Goal: Task Accomplishment & Management: Use online tool/utility

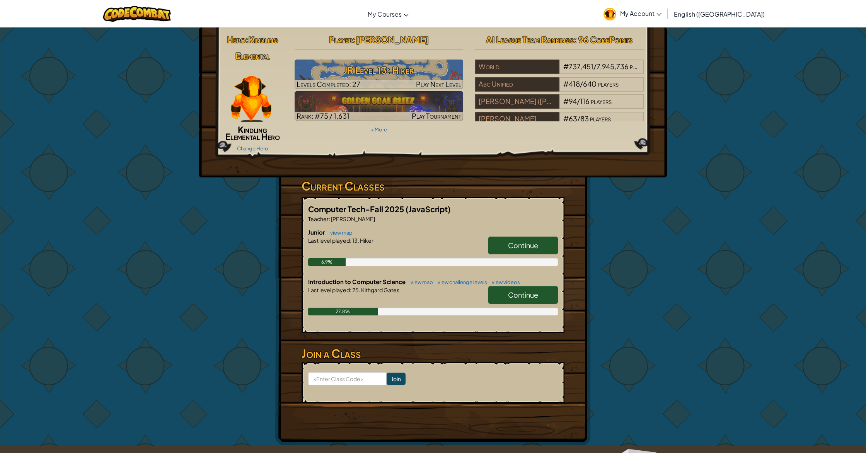
click at [495, 246] on link "Continue" at bounding box center [523, 246] width 70 height 18
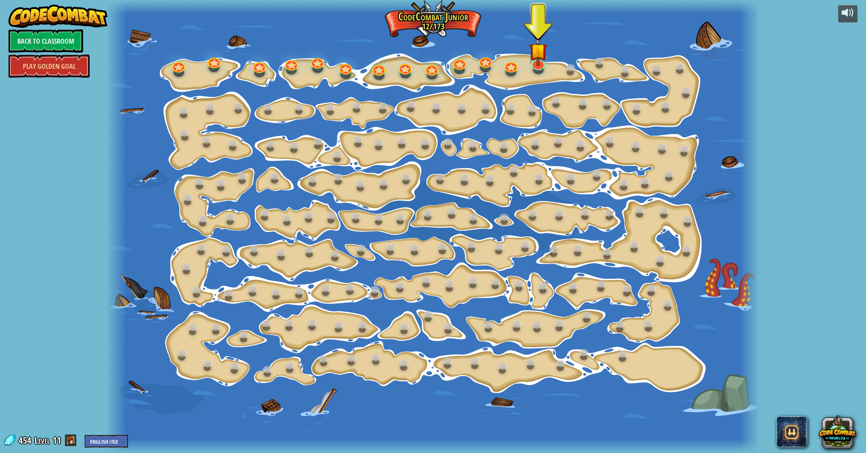
click at [546, 67] on div at bounding box center [432, 226] width 653 height 453
click at [539, 67] on div at bounding box center [537, 62] width 13 height 14
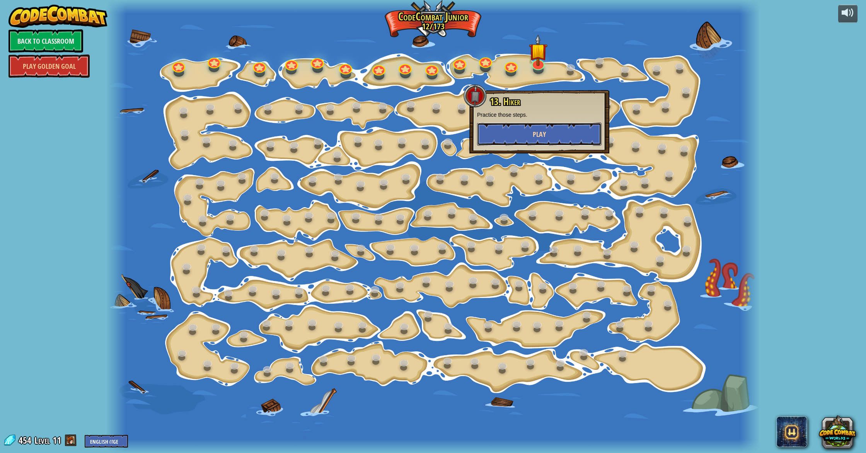
click at [529, 129] on button "Play" at bounding box center [539, 134] width 124 height 23
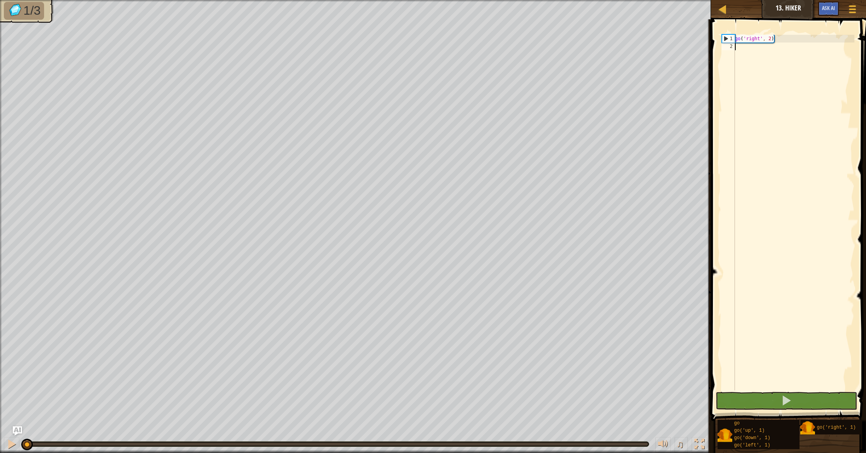
type textarea "g"
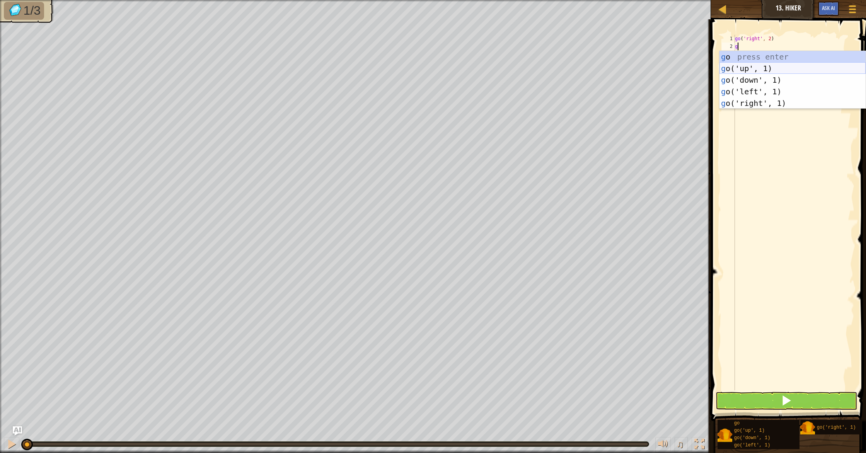
click at [738, 70] on div "g o press enter g o('up', 1) press enter g o('down', 1) press enter g o('left',…" at bounding box center [792, 91] width 146 height 81
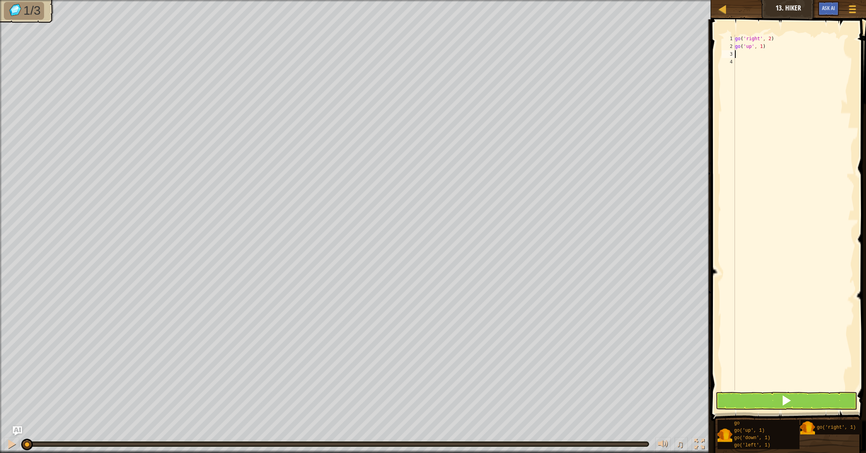
click at [763, 48] on div "go ( 'right' , 2 ) go ( 'up' , 1 )" at bounding box center [793, 220] width 121 height 371
type textarea "go('up', 3)"
click at [758, 55] on div "go ( 'right' , 2 ) go ( 'up' , 3 )" at bounding box center [793, 220] width 121 height 371
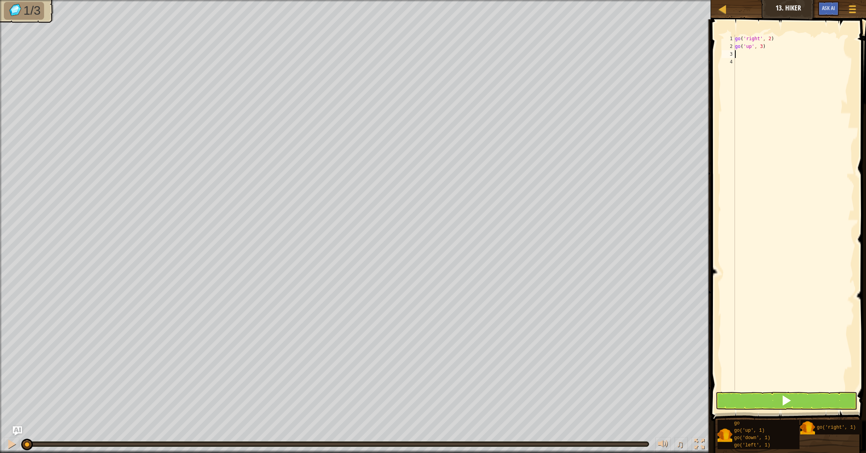
type textarea "g"
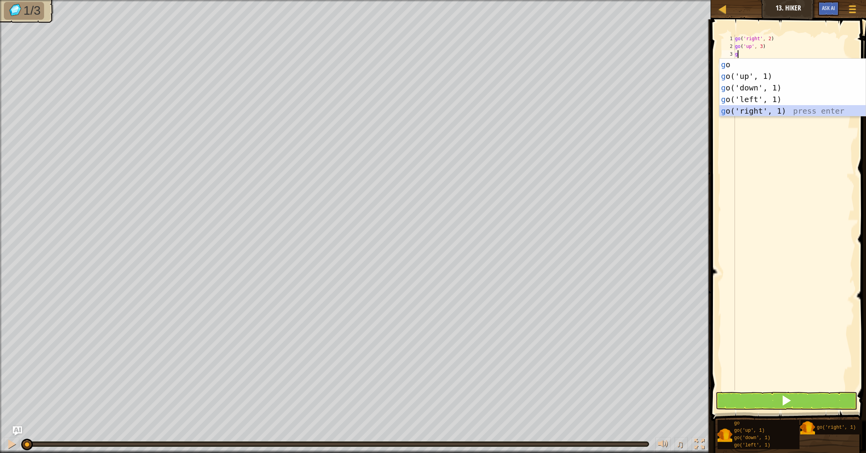
click at [770, 112] on div "g o press enter g o('up', 1) press enter g o('down', 1) press enter g o('left',…" at bounding box center [792, 99] width 146 height 81
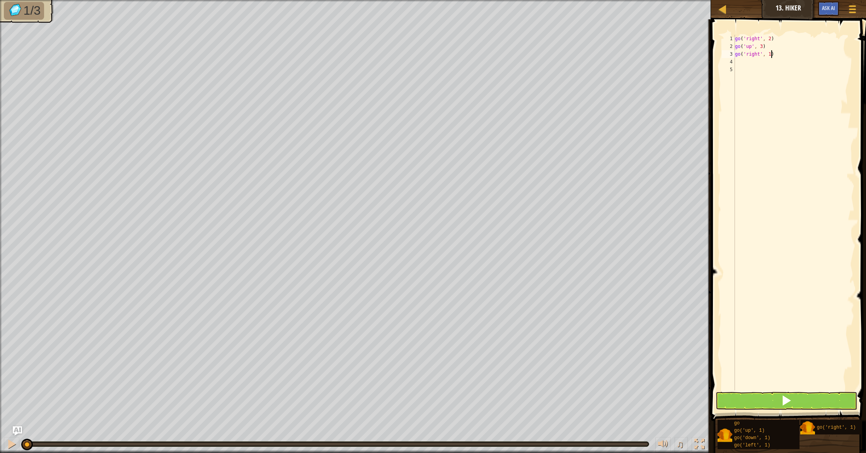
click at [771, 56] on div "go ( 'right' , 2 ) go ( 'up' , 3 ) go ( 'right' , 1 )" at bounding box center [793, 220] width 121 height 371
type textarea "go('right', 2)"
click at [809, 410] on span at bounding box center [788, 209] width 161 height 424
click at [796, 405] on button at bounding box center [785, 401] width 141 height 18
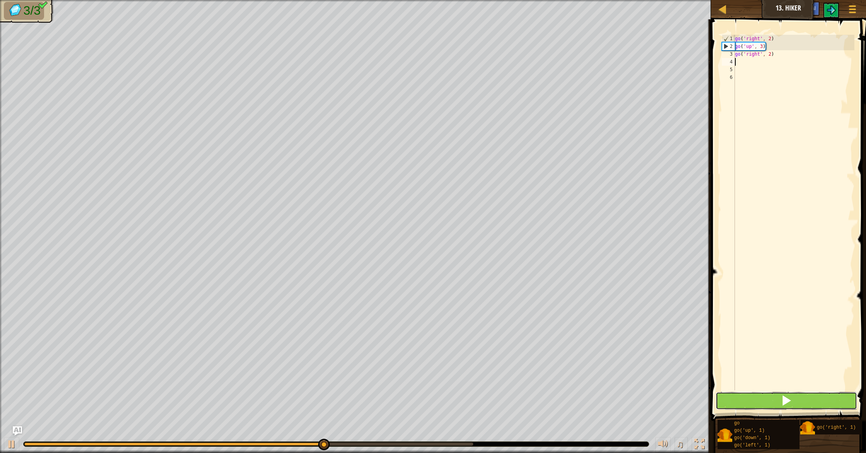
click at [797, 401] on button at bounding box center [785, 401] width 141 height 18
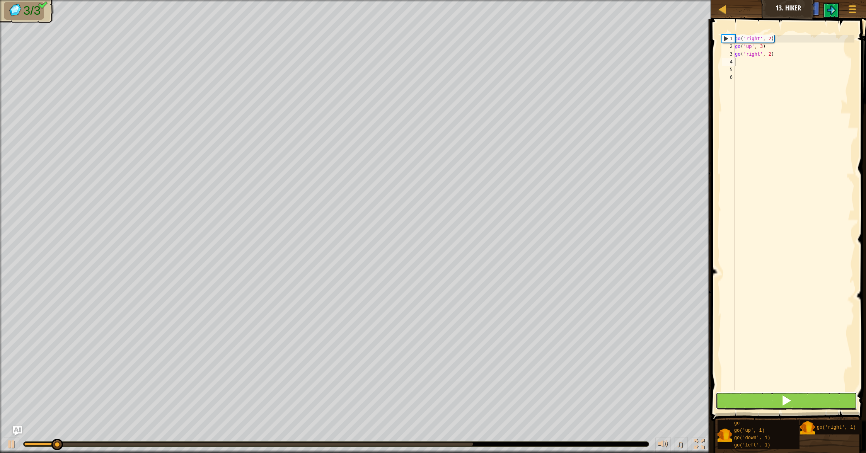
click at [797, 401] on button at bounding box center [785, 401] width 141 height 18
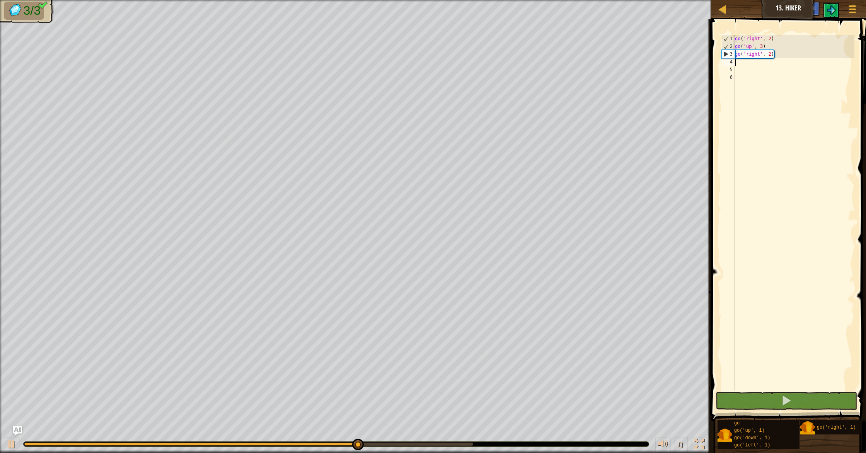
click at [466, 444] on div "0:07.1 Now: 0:05.3 Max: 0:07.2" at bounding box center [248, 444] width 449 height 3
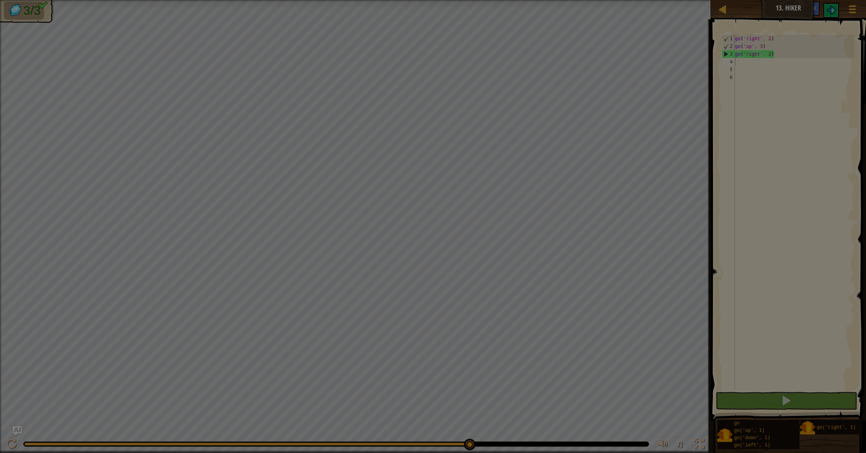
drag, startPoint x: 467, startPoint y: 444, endPoint x: 493, endPoint y: 443, distance: 25.9
click at [486, 1] on body "Map Junior 13. Hiker Game Menu Ask AI 1 ההההההההההההההההההההההההההההההההההההההה…" at bounding box center [433, 0] width 866 height 1
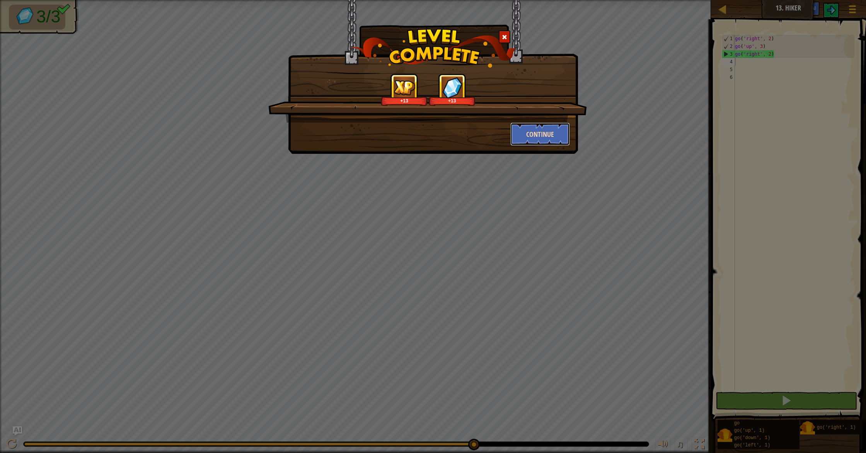
click at [535, 132] on button "Continue" at bounding box center [540, 134] width 60 height 23
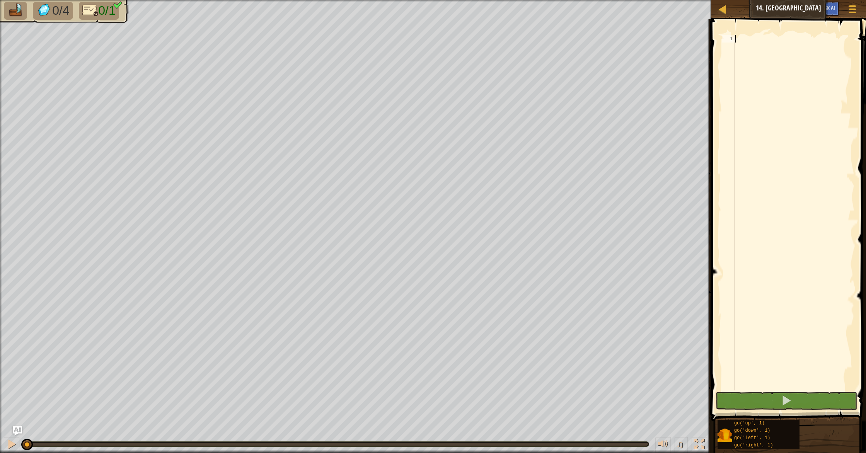
type textarea "g"
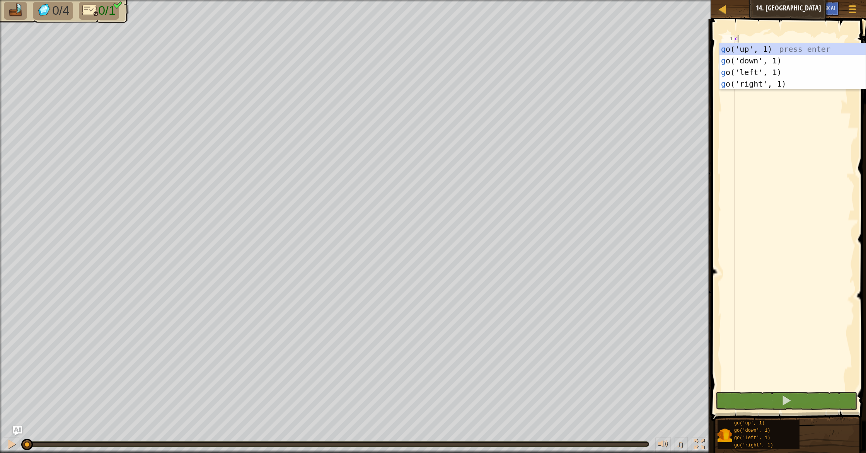
scroll to position [3, 0]
click at [740, 83] on div "g o('up', 1) press enter g o('down', 1) press enter g o('left', 1) press enter …" at bounding box center [792, 78] width 146 height 70
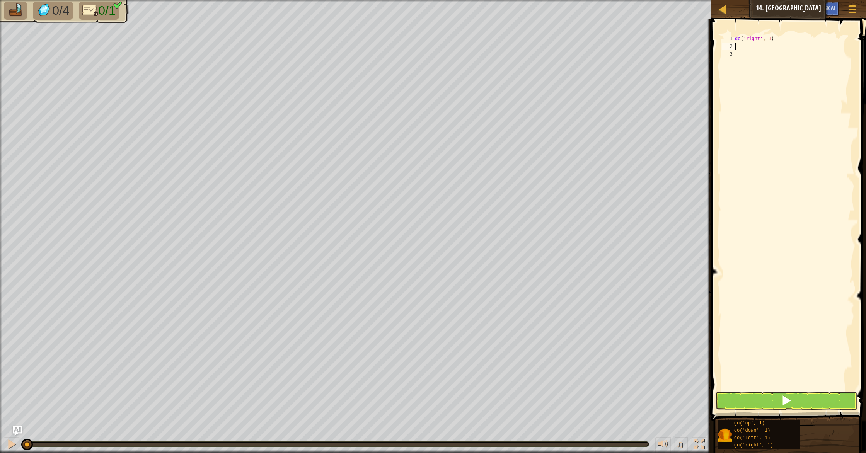
click at [770, 39] on div "go ( 'right' , 1 )" at bounding box center [793, 220] width 121 height 371
type textarea "go('right', 5)"
click at [768, 404] on button at bounding box center [785, 401] width 141 height 18
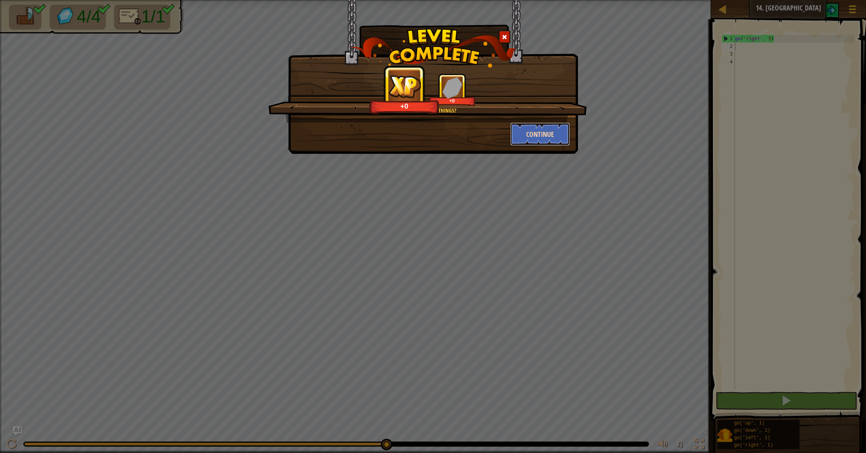
click at [526, 145] on button "Continue" at bounding box center [540, 134] width 60 height 23
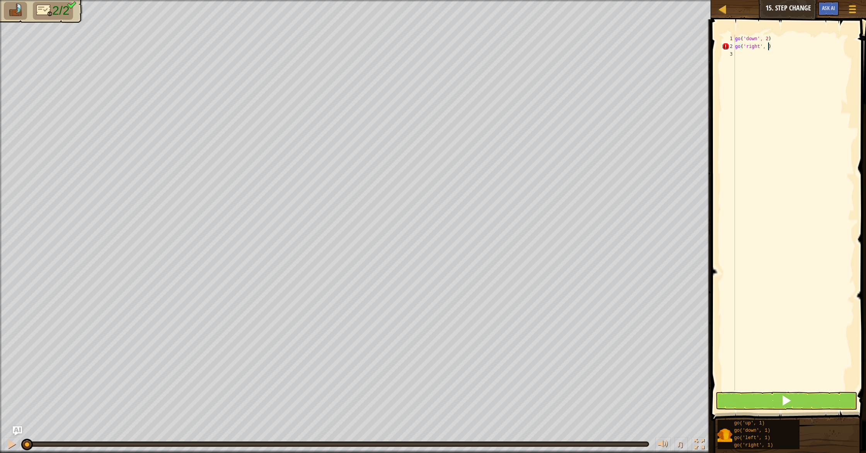
type textarea "go('right', 5)"
click at [767, 403] on button at bounding box center [785, 401] width 141 height 18
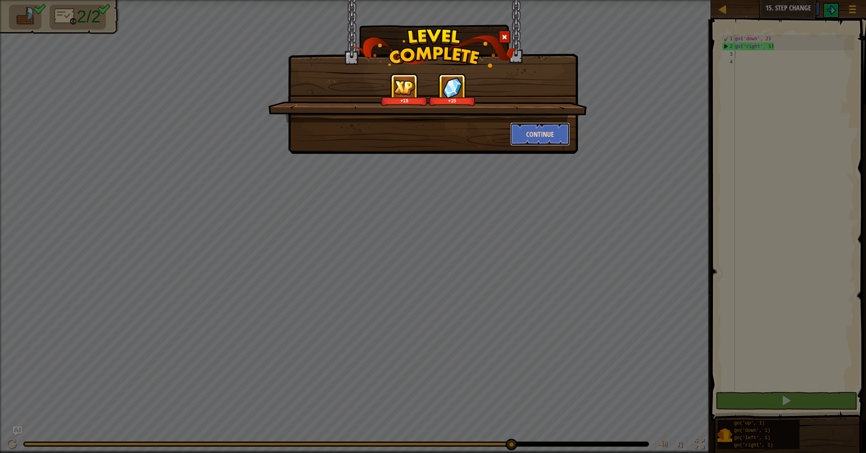
click at [538, 137] on button "Continue" at bounding box center [540, 134] width 60 height 23
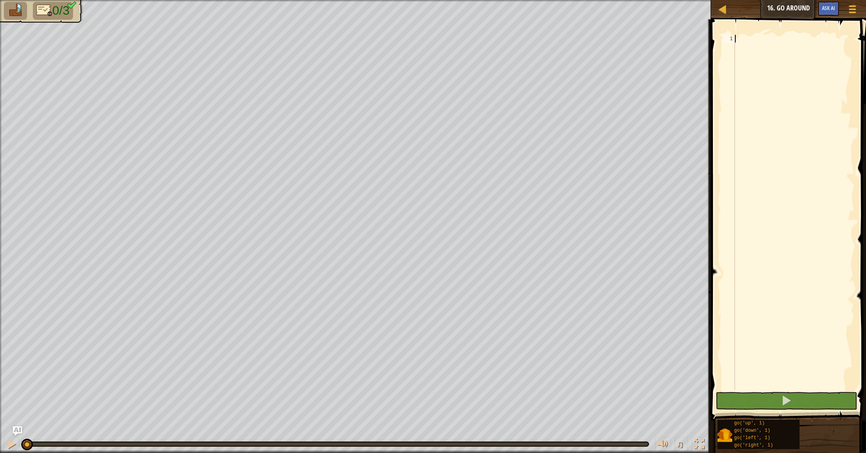
type textarea "g"
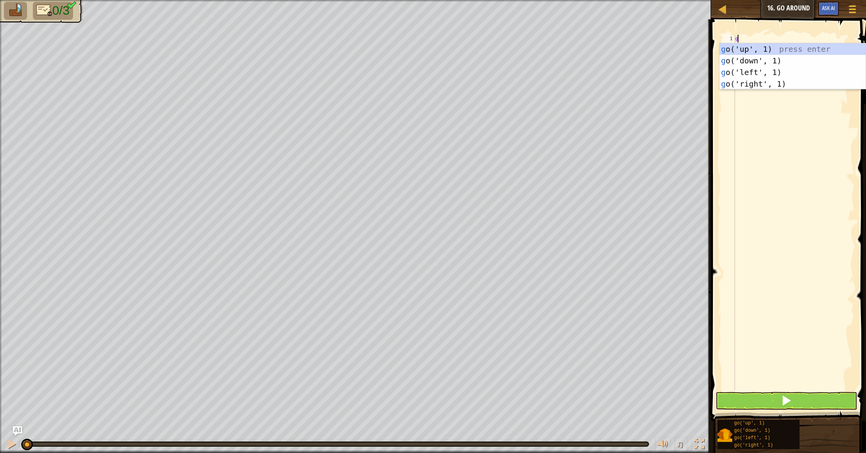
scroll to position [3, 0]
click at [778, 49] on div "g o('up', 1) press enter g o('down', 1) press enter g o('left', 1) press enter …" at bounding box center [792, 78] width 146 height 70
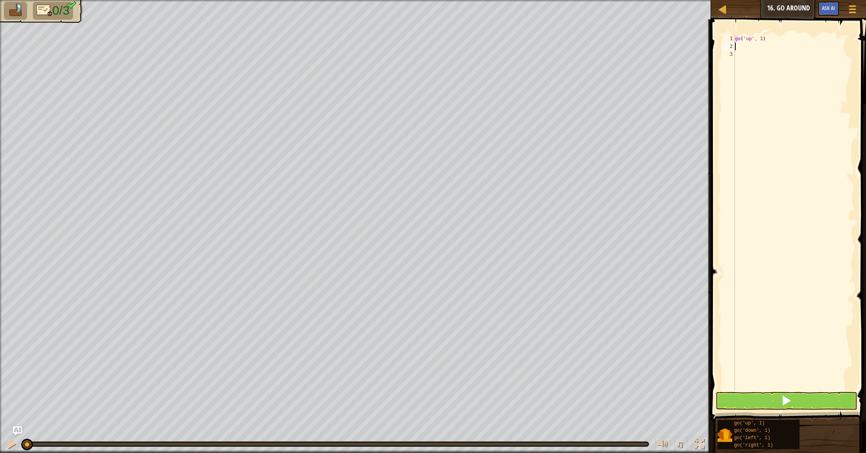
click at [763, 40] on div "go ( 'up' , 1 )" at bounding box center [793, 220] width 121 height 371
type textarea "go('up', 2)"
click at [768, 47] on div "go ( 'up' , 2 )" at bounding box center [793, 220] width 121 height 371
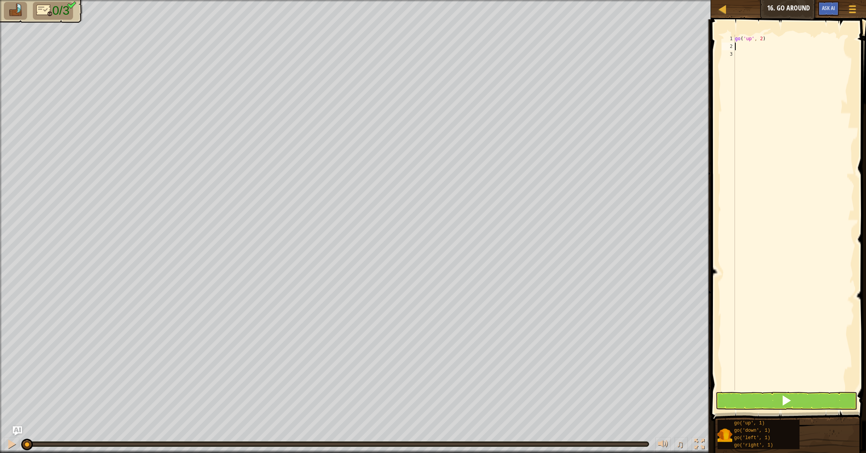
type textarea "g"
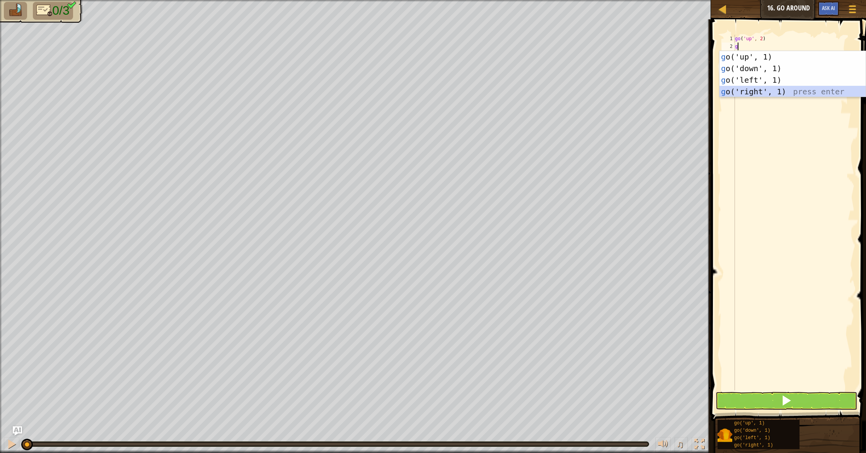
click at [766, 91] on div "g o('up', 1) press enter g o('down', 1) press enter g o('left', 1) press enter …" at bounding box center [792, 86] width 146 height 70
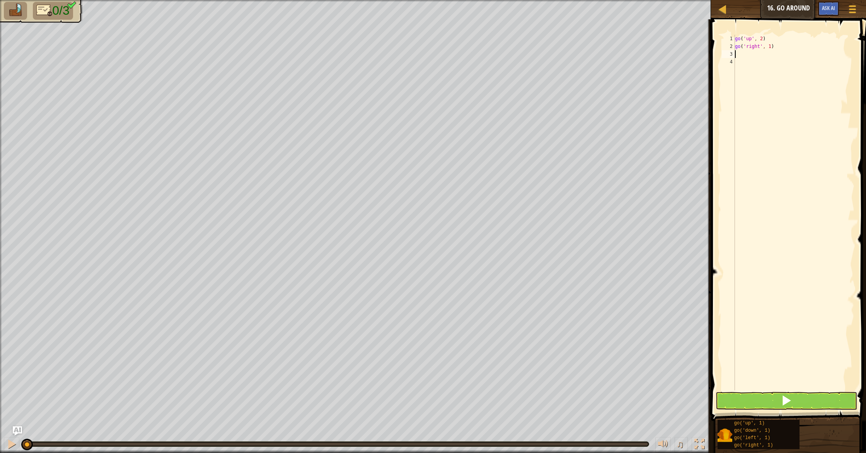
click at [771, 45] on div "go ( 'up' , 2 ) go ( 'right' , 1 )" at bounding box center [793, 220] width 121 height 371
type textarea "go('right', 3)"
type textarea "g"
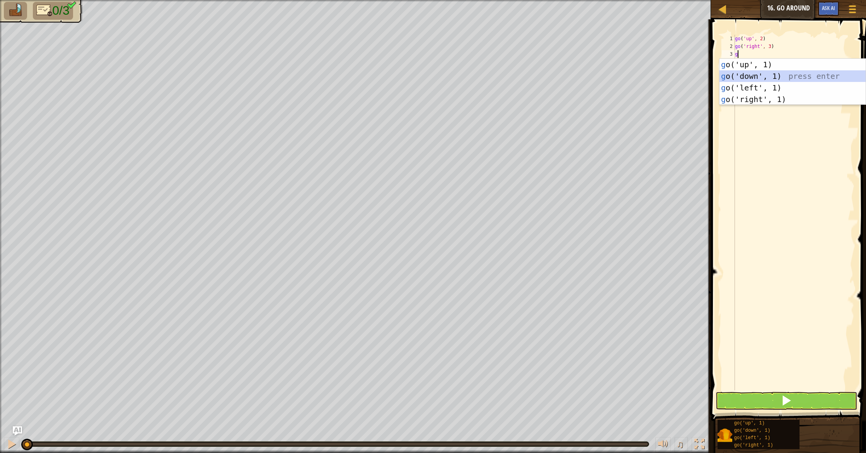
click at [777, 78] on div "g o('up', 1) press enter g o('down', 1) press enter g o('left', 1) press enter …" at bounding box center [792, 94] width 146 height 70
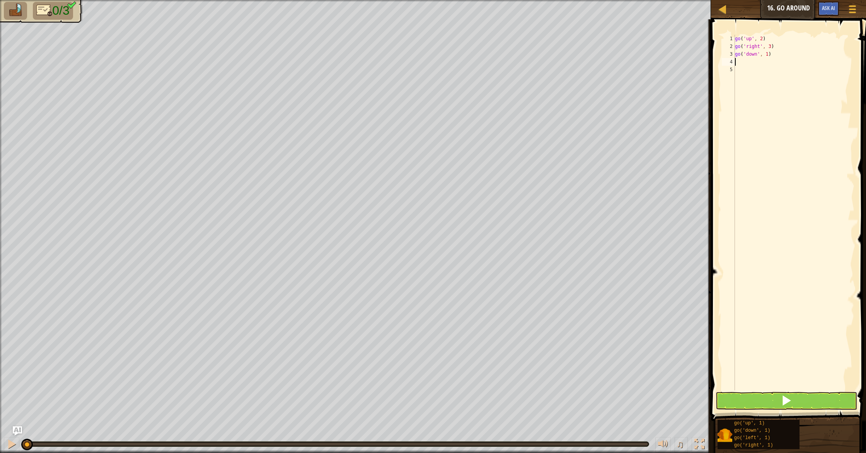
click at [769, 55] on div "go ( 'up' , 2 ) go ( 'right' , 3 ) go ( 'down' , 1 )" at bounding box center [793, 220] width 121 height 371
type textarea "go('down', 2)"
click at [762, 400] on button at bounding box center [785, 401] width 141 height 18
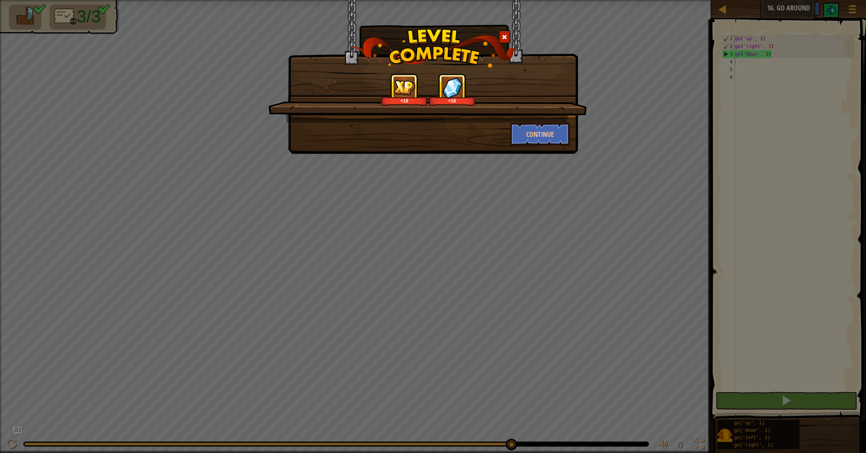
drag, startPoint x: 616, startPoint y: 205, endPoint x: 593, endPoint y: 180, distance: 33.9
click at [604, 194] on div "+16 +16 Continue" at bounding box center [433, 226] width 866 height 453
click at [524, 142] on button "Continue" at bounding box center [540, 134] width 60 height 23
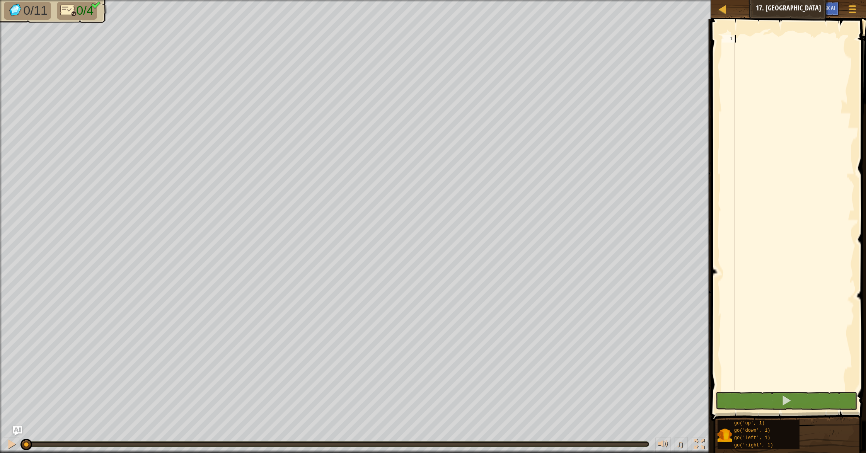
type textarea "g"
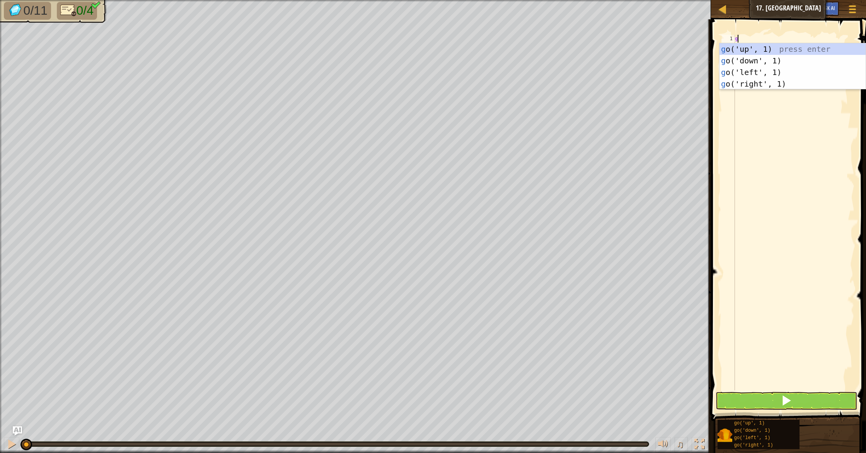
scroll to position [3, 0]
click at [744, 87] on div "g o('up', 1) press enter g o('down', 1) press enter g o('left', 1) press enter …" at bounding box center [792, 78] width 146 height 70
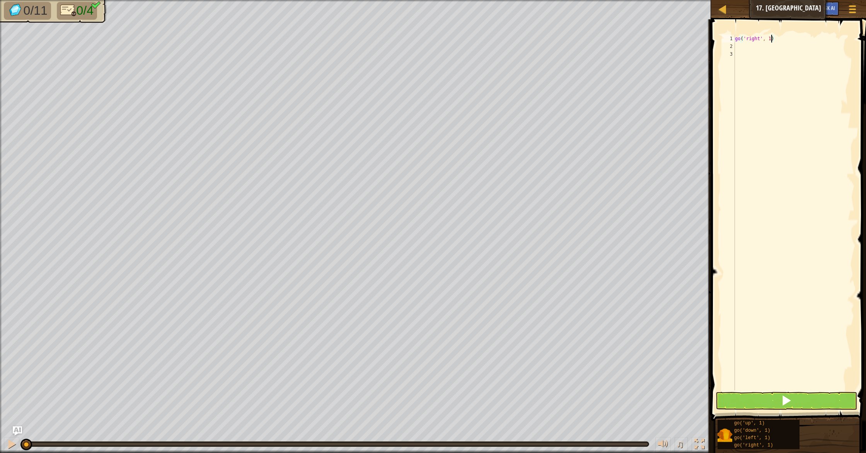
click at [771, 36] on div "go ( 'right' , 1 )" at bounding box center [793, 220] width 121 height 371
type textarea "go('right', 3)"
click at [747, 50] on div "go ( 'right' , 3 )" at bounding box center [793, 220] width 121 height 371
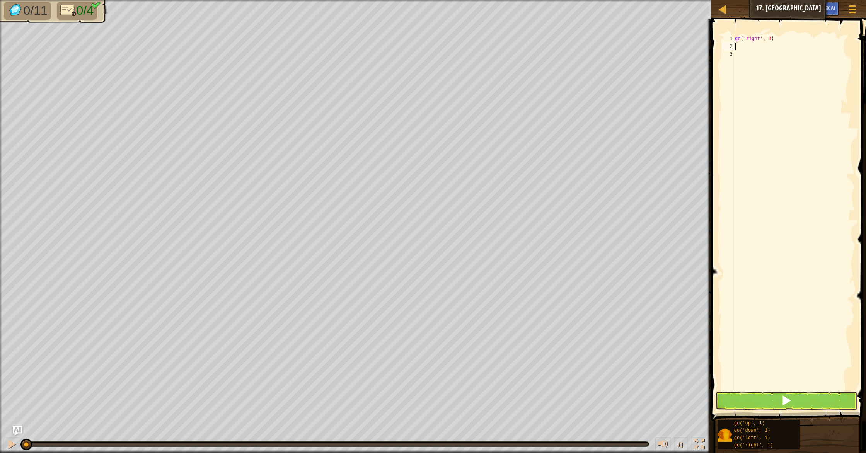
type textarea "g"
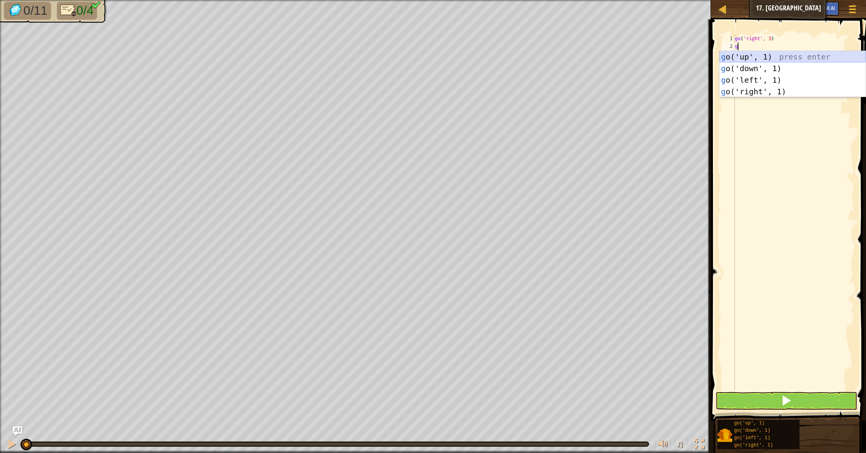
click at [749, 60] on div "g o('up', 1) press enter g o('down', 1) press enter g o('left', 1) press enter …" at bounding box center [792, 86] width 146 height 70
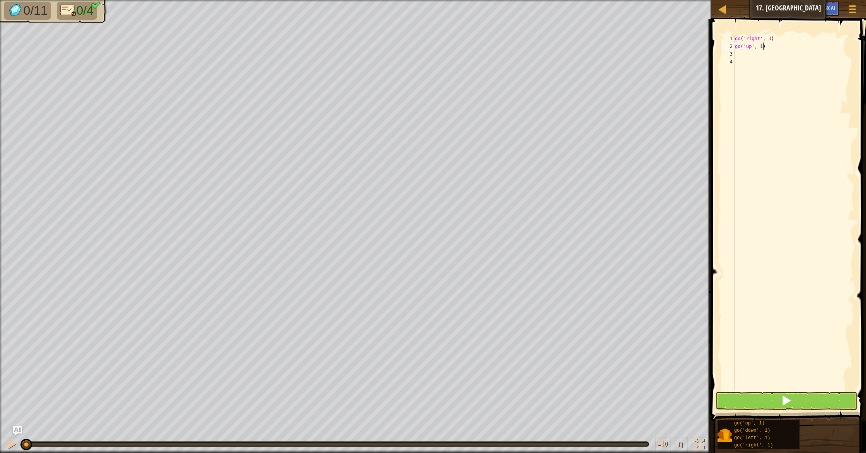
click at [764, 46] on div "go ( 'right' , 3 ) go ( 'up' , 1 )" at bounding box center [793, 220] width 121 height 371
type textarea "go('up', 3)"
click at [793, 57] on div "go ( 'right' , 3 ) go ( 'up' , 3 )" at bounding box center [793, 220] width 121 height 371
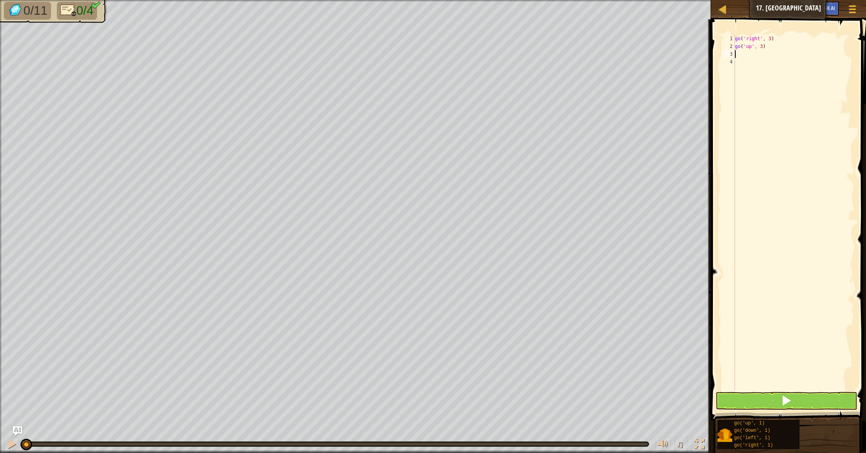
type textarea "g"
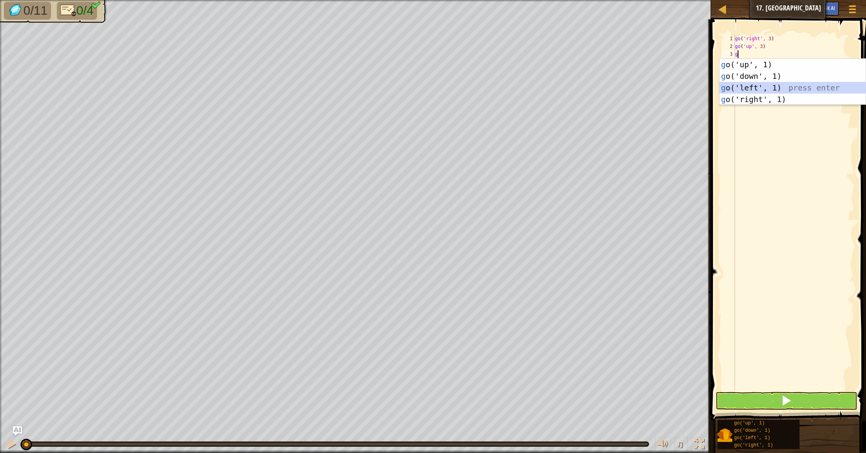
click at [773, 87] on div "g o('up', 1) press enter g o('down', 1) press enter g o('left', 1) press enter …" at bounding box center [792, 94] width 146 height 70
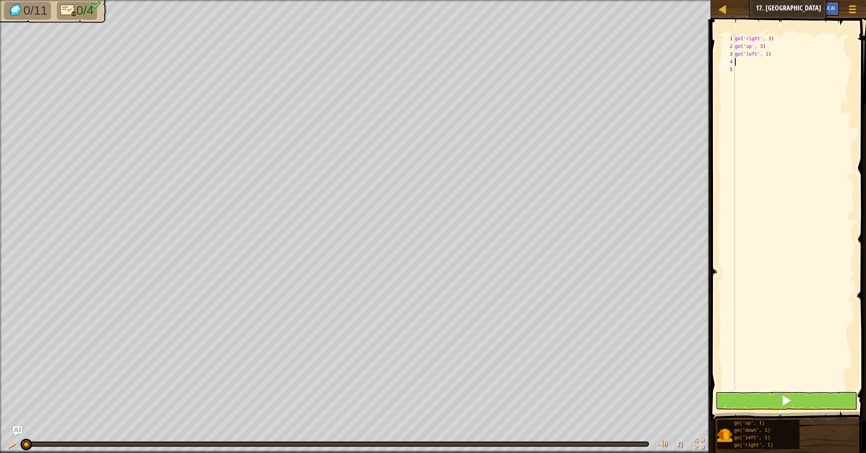
type textarea "g"
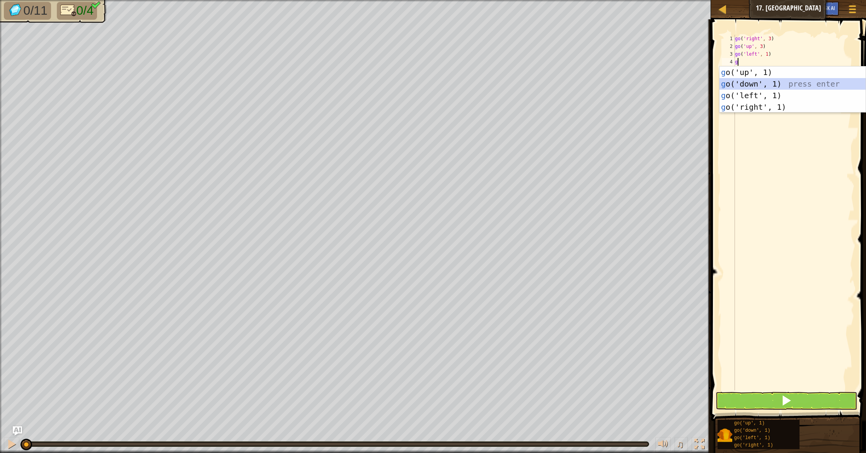
click at [757, 84] on div "g o('up', 1) press enter g o('down', 1) press enter g o('left', 1) press enter …" at bounding box center [792, 101] width 146 height 70
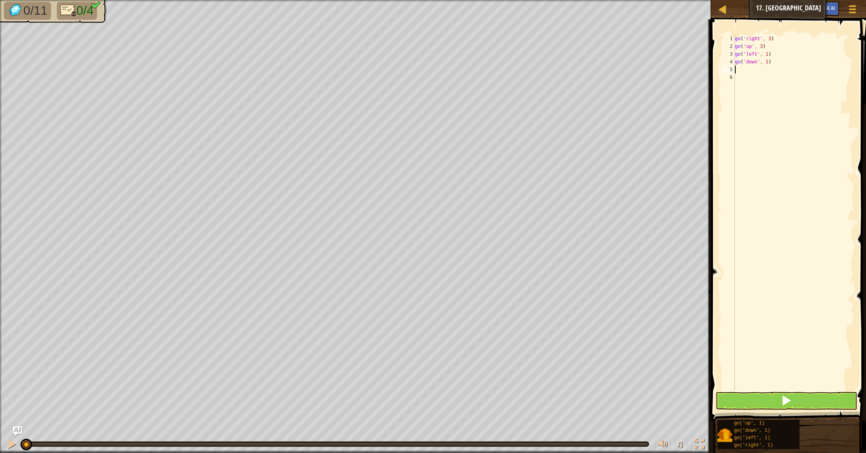
click at [768, 56] on div "go ( 'right' , 3 ) go ( 'up' , 3 ) go ( 'left' , 1 ) go ( 'down' , 1 )" at bounding box center [793, 220] width 121 height 371
click at [767, 63] on div "go ( 'right' , 3 ) go ( 'up' , 3 ) go ( 'left' , 3 ) go ( 'down' , 1 )" at bounding box center [793, 220] width 121 height 371
type textarea "go('down', 3)"
drag, startPoint x: 816, startPoint y: 405, endPoint x: 819, endPoint y: 402, distance: 4.1
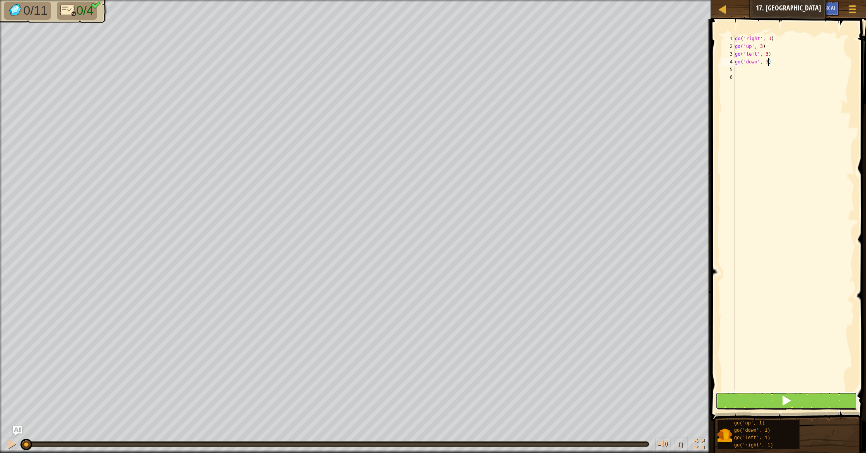
click at [816, 405] on button at bounding box center [785, 401] width 141 height 18
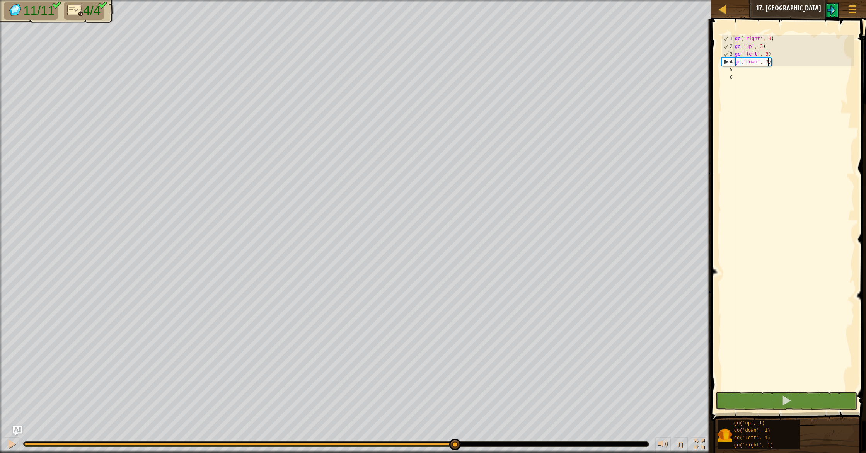
click at [454, 445] on div "0:11.1 Now: 0:01.6 Max: 0:11.2" at bounding box center [242, 444] width 436 height 3
drag, startPoint x: 455, startPoint y: 444, endPoint x: 448, endPoint y: 445, distance: 7.5
click at [448, 445] on div at bounding box center [450, 445] width 12 height 12
drag, startPoint x: 450, startPoint y: 443, endPoint x: 434, endPoint y: 444, distance: 16.6
click at [434, 444] on div at bounding box center [434, 445] width 12 height 12
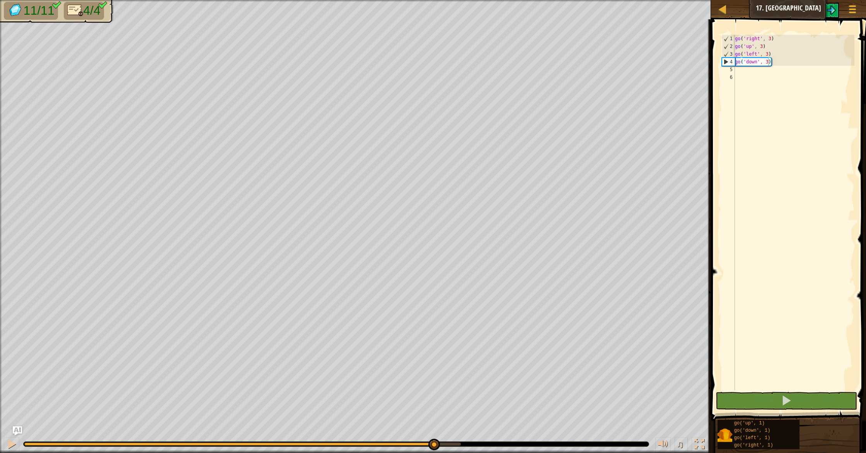
drag, startPoint x: 282, startPoint y: 449, endPoint x: 252, endPoint y: 434, distance: 33.2
click at [251, 435] on div "♫" at bounding box center [355, 442] width 711 height 23
click at [9, 444] on div at bounding box center [12, 444] width 10 height 10
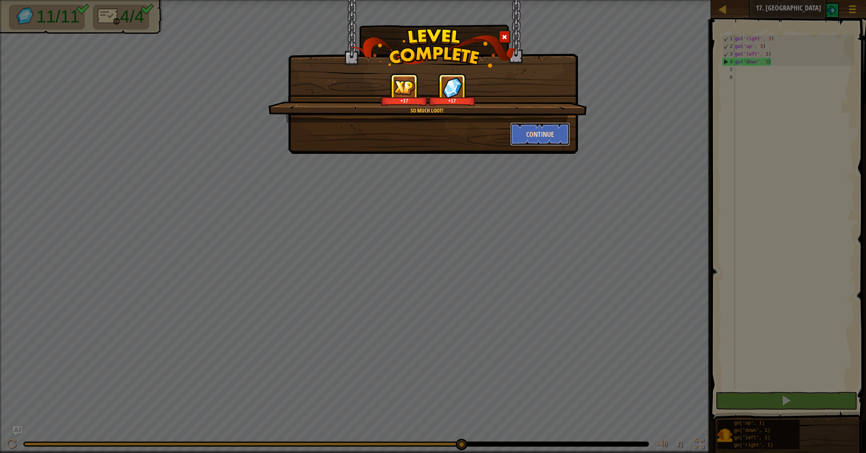
click at [542, 130] on button "Continue" at bounding box center [540, 134] width 60 height 23
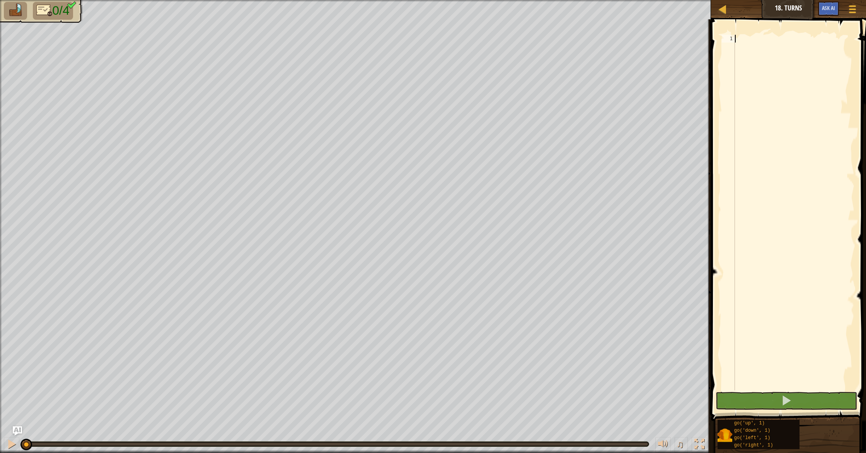
type textarea "g"
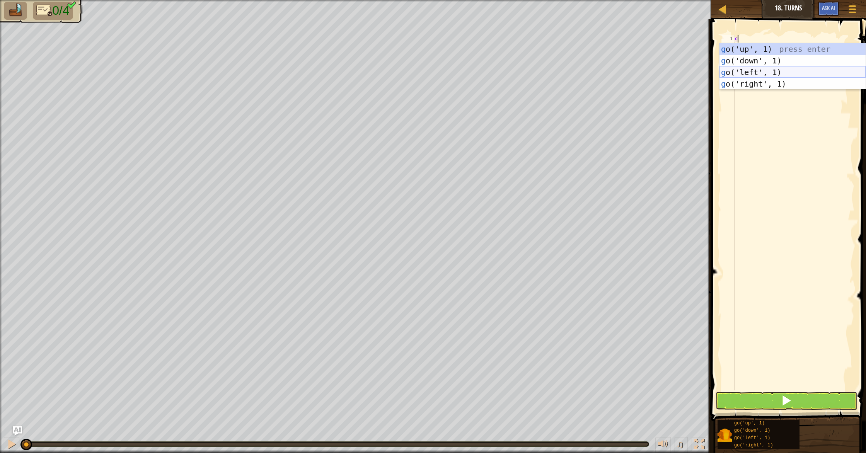
click at [742, 70] on div "g o('up', 1) press enter g o('down', 1) press enter g o('left', 1) press enter …" at bounding box center [792, 78] width 146 height 70
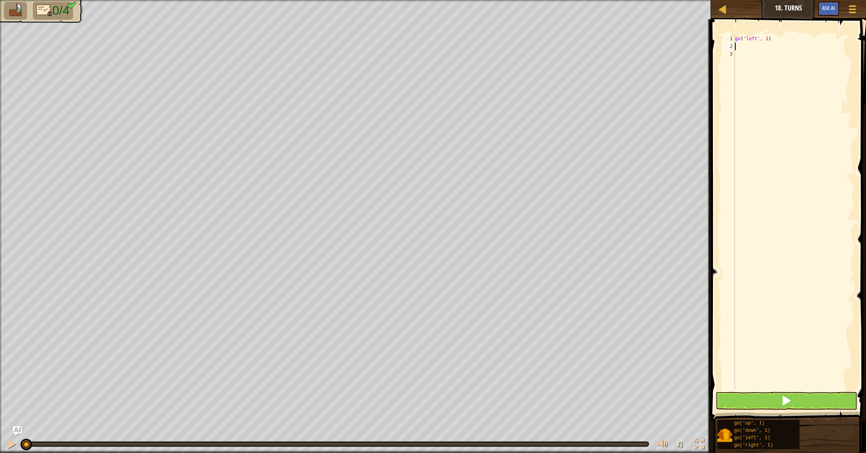
type textarea "g"
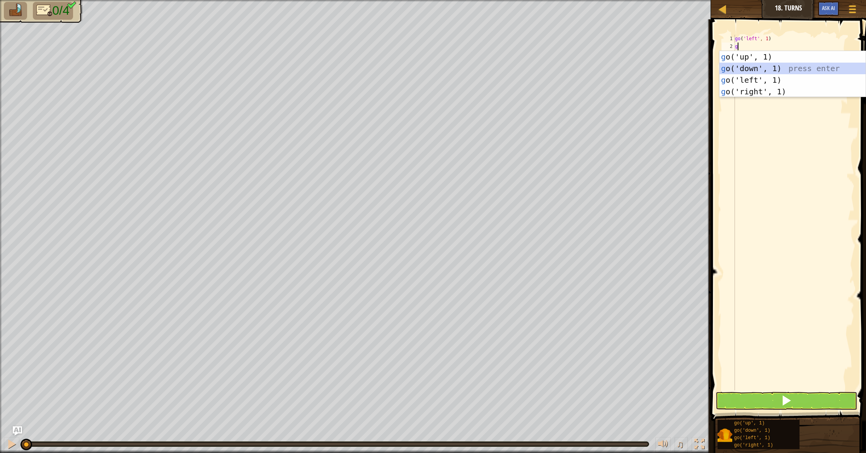
click at [747, 73] on div "g o('up', 1) press enter g o('down', 1) press enter g o('left', 1) press enter …" at bounding box center [792, 86] width 146 height 70
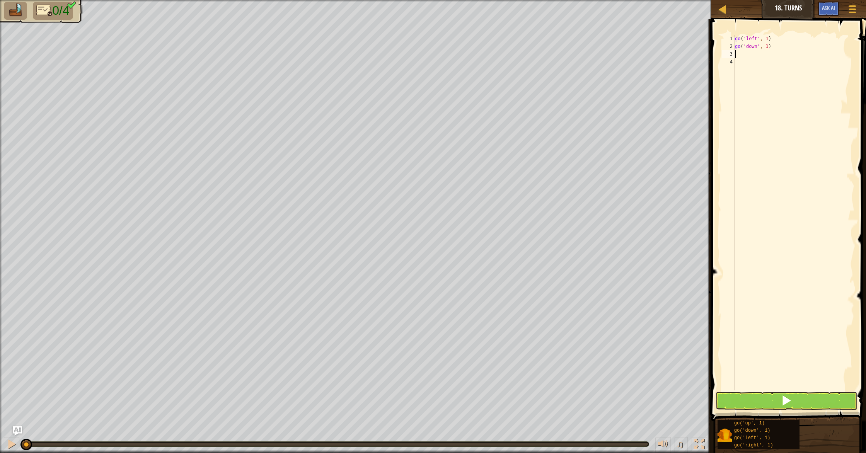
type textarea "g"
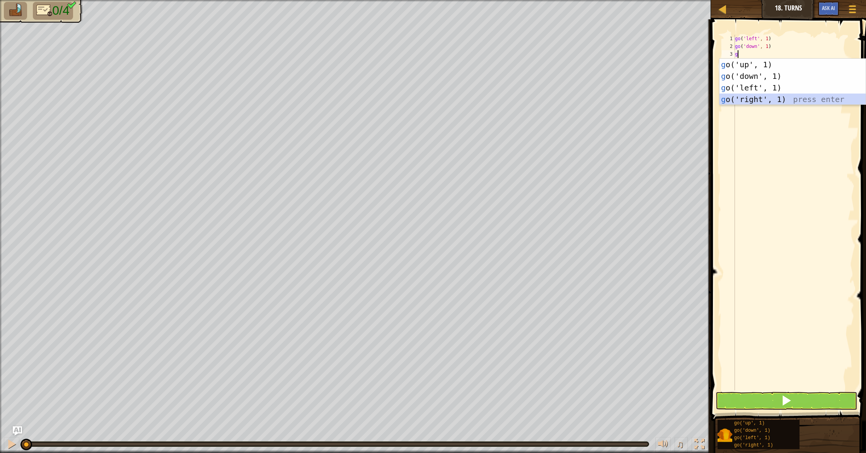
click at [734, 97] on div "g o('up', 1) press enter g o('down', 1) press enter g o('left', 1) press enter …" at bounding box center [792, 94] width 146 height 70
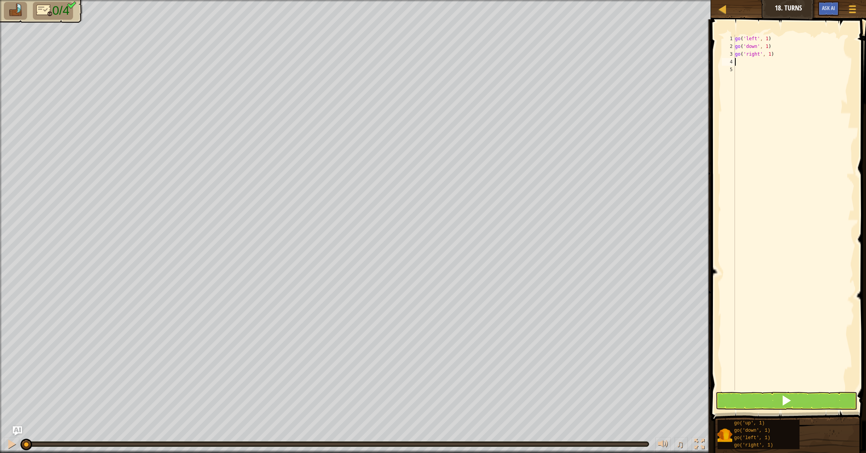
type textarea "g"
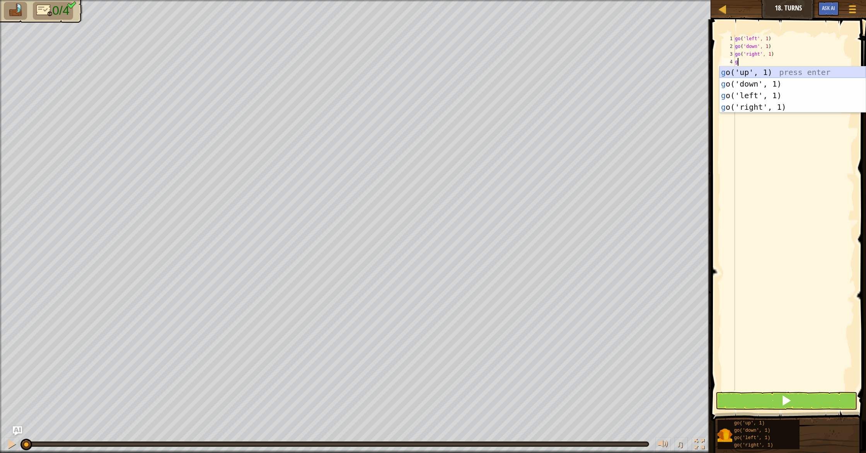
click at [749, 73] on div "g o('up', 1) press enter g o('down', 1) press enter g o('left', 1) press enter …" at bounding box center [792, 101] width 146 height 70
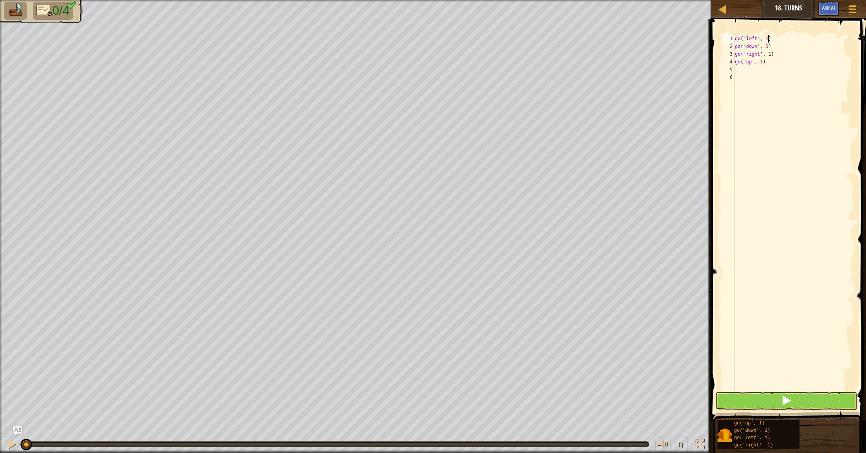
click at [769, 36] on div "go ( 'left' , 1 ) go ( 'down' , 1 ) go ( 'right' , 1 ) go ( 'up' , 1 )" at bounding box center [793, 220] width 121 height 371
click at [769, 47] on div "go ( 'left' , 2 ) go ( 'down' , 1 ) go ( 'right' , 1 ) go ( 'up' , 1 )" at bounding box center [793, 220] width 121 height 371
click at [772, 54] on div "go ( 'left' , 2 ) go ( 'down' , 2 ) go ( 'right' , 1 ) go ( 'up' , 1 )" at bounding box center [793, 220] width 121 height 371
click at [761, 63] on div "go ( 'left' , 2 ) go ( 'down' , 2 ) go ( 'right' , 4 ) go ( 'up' , 1 )" at bounding box center [793, 220] width 121 height 371
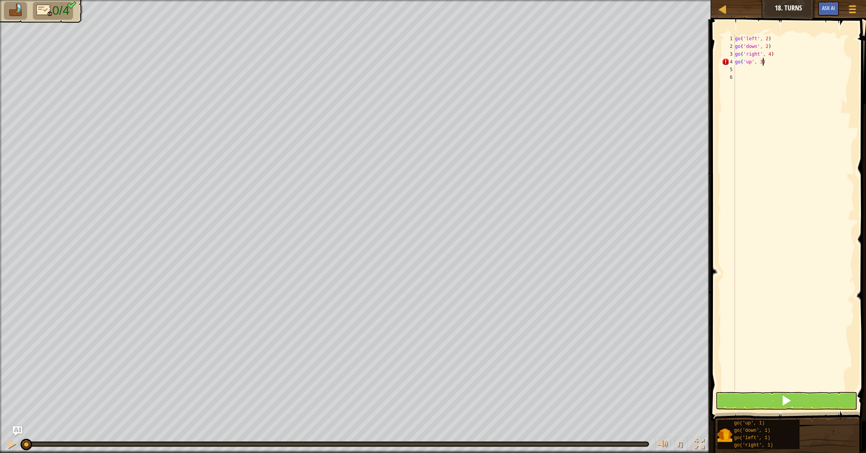
scroll to position [3, 2]
type textarea "go('up', 3)"
click at [769, 404] on button at bounding box center [785, 401] width 141 height 18
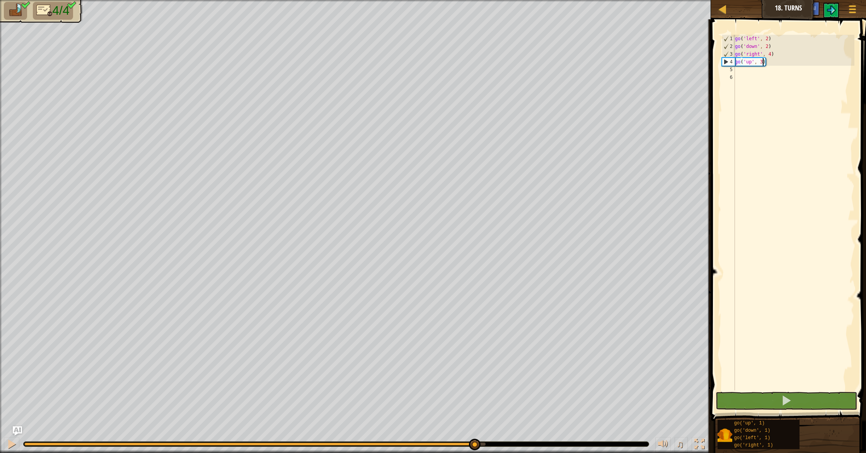
click at [473, 444] on div "0:11.5 Now: 0:00.9 Max: 0:11.8" at bounding box center [254, 444] width 461 height 3
click at [17, 443] on button at bounding box center [11, 445] width 15 height 16
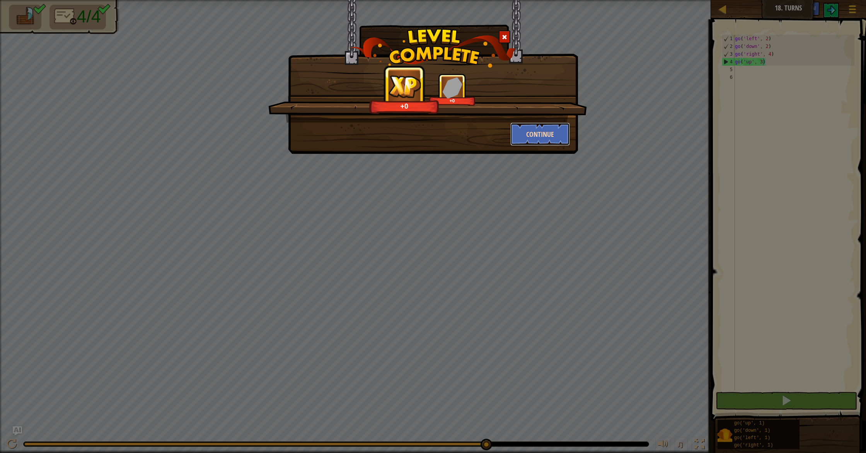
click at [540, 129] on button "Continue" at bounding box center [540, 134] width 60 height 23
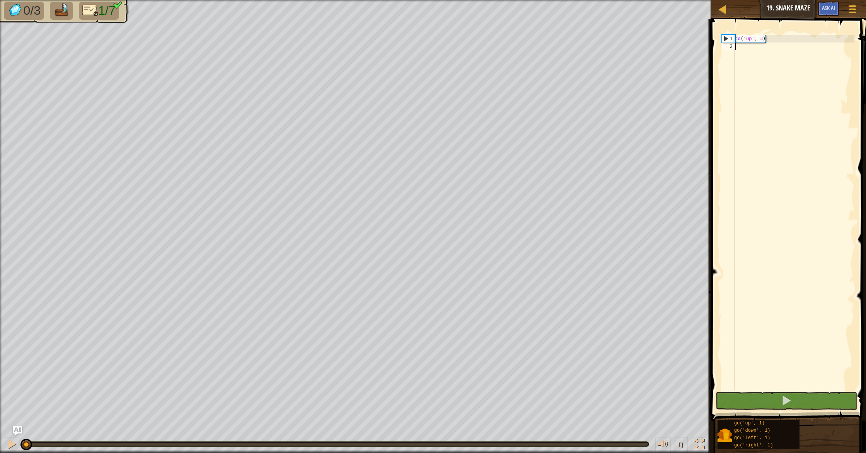
type textarea "g"
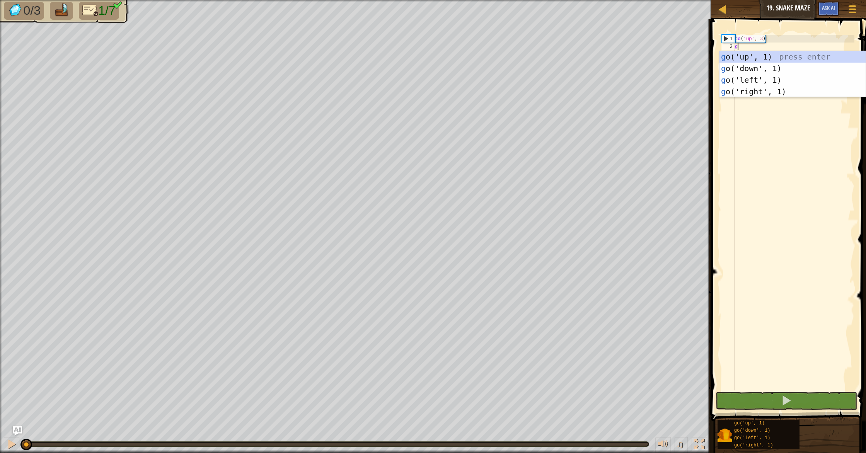
scroll to position [3, 0]
click at [757, 91] on div "g o('up', 1) press enter g o('down', 1) press enter g o('left', 1) press enter …" at bounding box center [792, 86] width 146 height 70
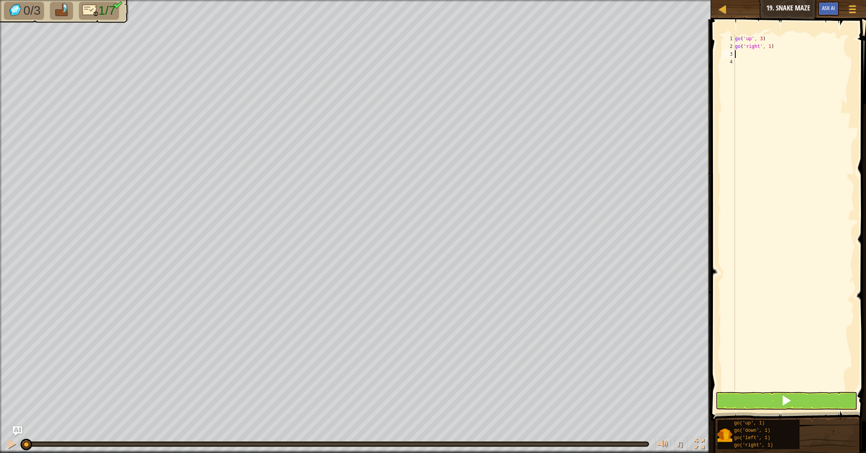
type textarea "g"
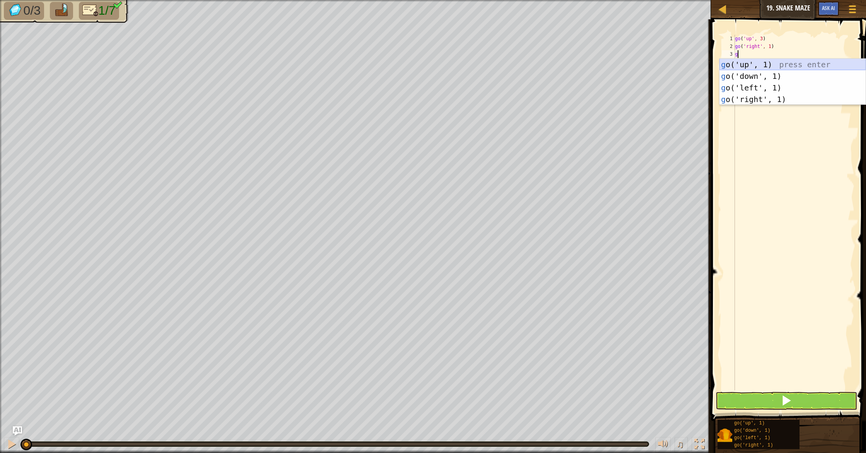
click at [741, 69] on div "g o('up', 1) press enter g o('down', 1) press enter g o('left', 1) press enter …" at bounding box center [792, 94] width 146 height 70
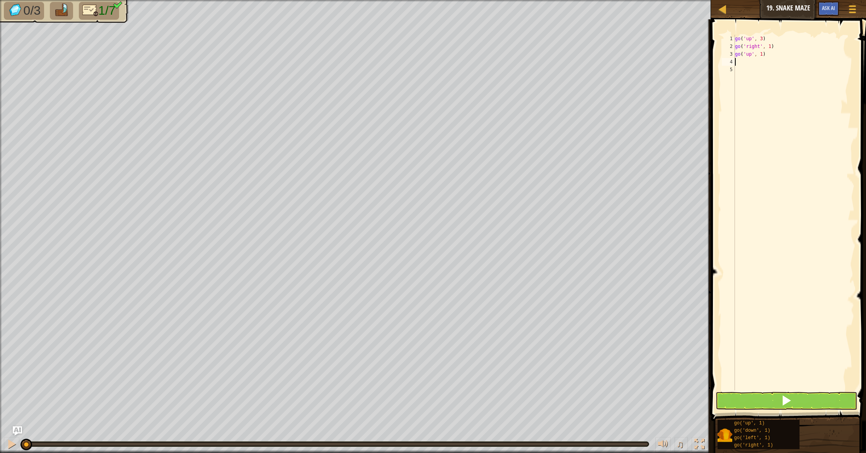
type textarea "g"
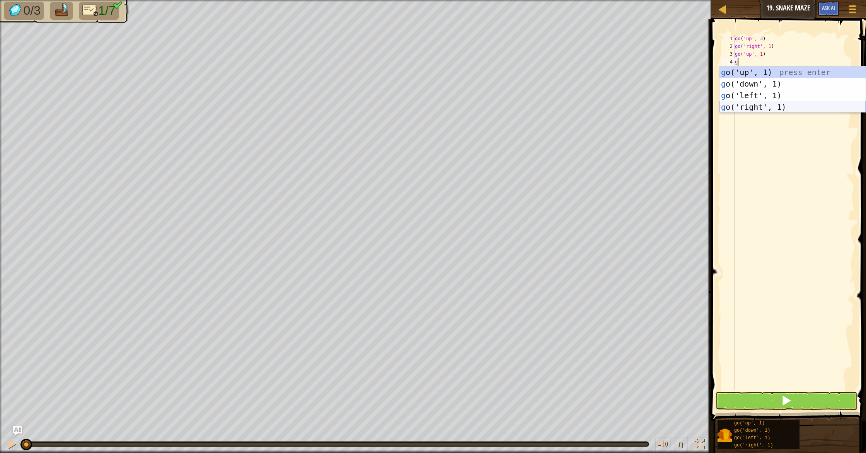
click at [751, 107] on div "g o('up', 1) press enter g o('down', 1) press enter g o('left', 1) press enter …" at bounding box center [792, 101] width 146 height 70
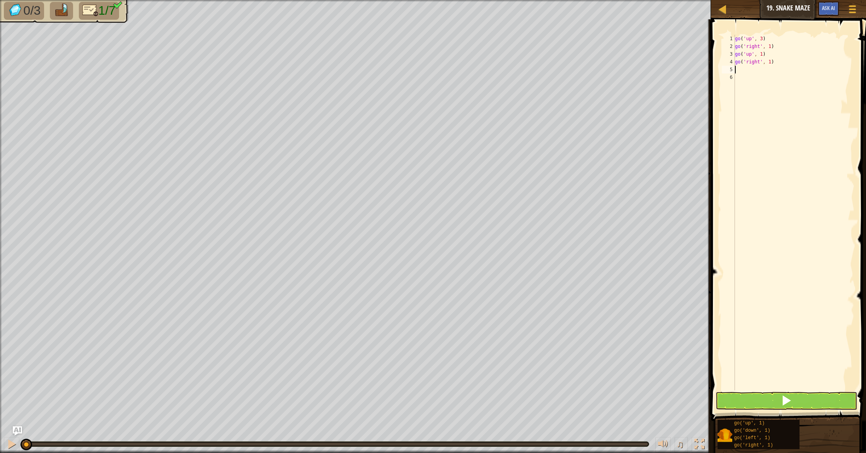
type textarea "g"
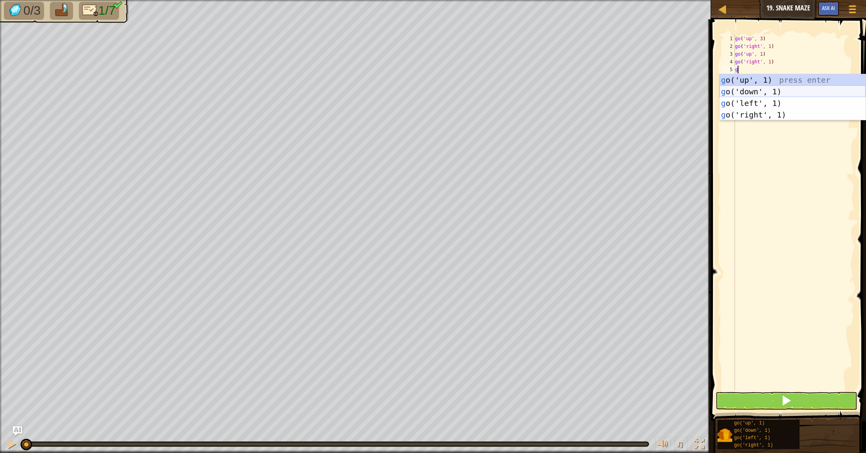
click at [752, 95] on div "g o('up', 1) press enter g o('down', 1) press enter g o('left', 1) press enter …" at bounding box center [792, 109] width 146 height 70
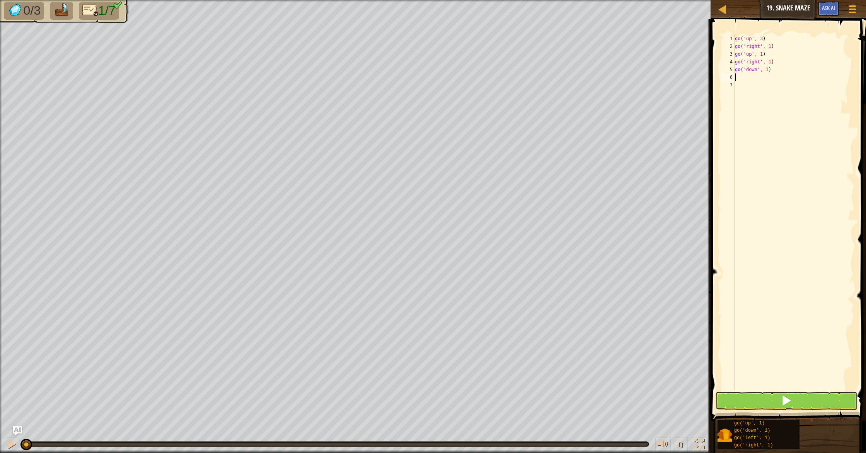
type textarea "g"
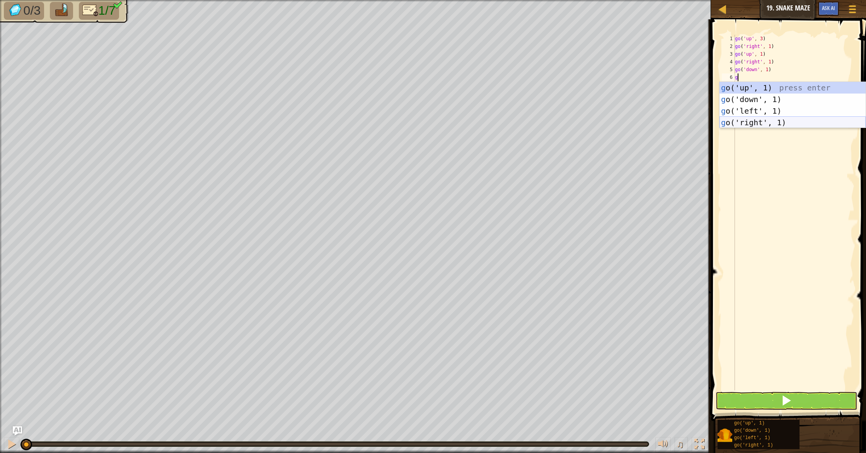
click at [760, 122] on div "g o('up', 1) press enter g o('down', 1) press enter g o('left', 1) press enter …" at bounding box center [792, 117] width 146 height 70
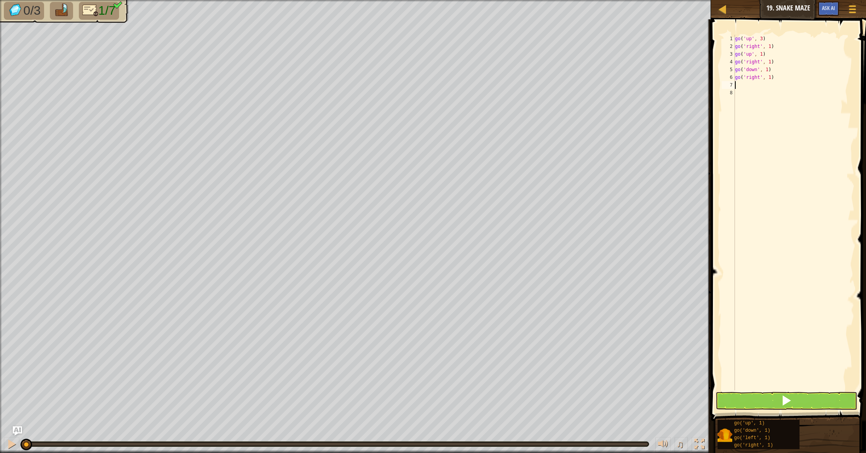
type textarea "g"
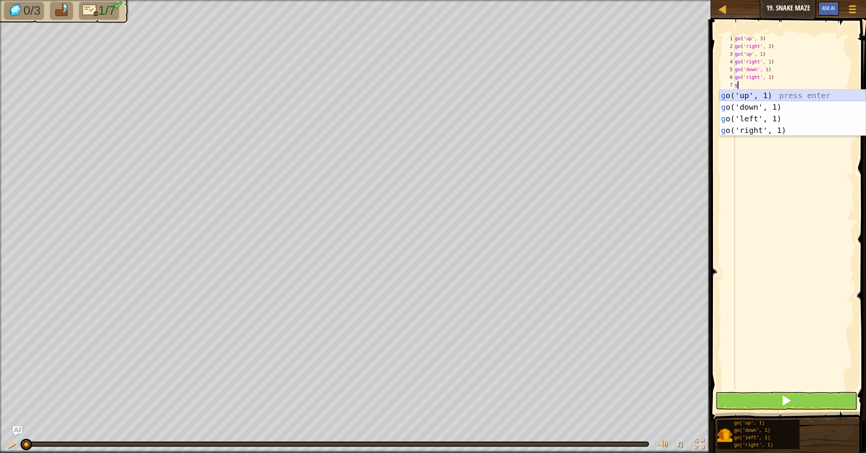
click at [759, 96] on div "g o('up', 1) press enter g o('down', 1) press enter g o('left', 1) press enter …" at bounding box center [792, 125] width 146 height 70
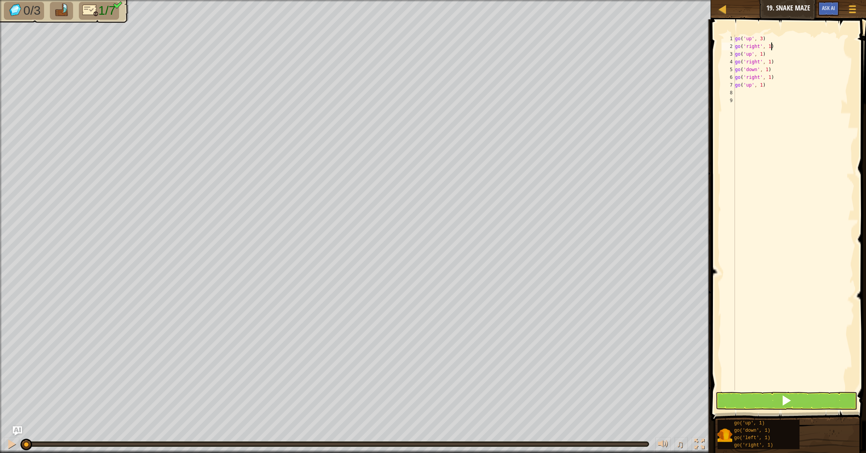
click at [771, 46] on div "go ( 'up' , 3 ) go ( 'right' , 1 ) go ( 'up' , 1 ) go ( 'right' , 1 ) go ( 'dow…" at bounding box center [793, 220] width 121 height 371
click at [763, 56] on div "go ( 'up' , 3 ) go ( 'right' , 2 ) go ( 'up' , 1 ) go ( 'right' , 1 ) go ( 'dow…" at bounding box center [793, 220] width 121 height 371
click at [771, 62] on div "go ( 'up' , 3 ) go ( 'right' , 2 ) go ( 'up' , 1 ) go ( 'right' , 1 ) go ( 'dow…" at bounding box center [793, 220] width 121 height 371
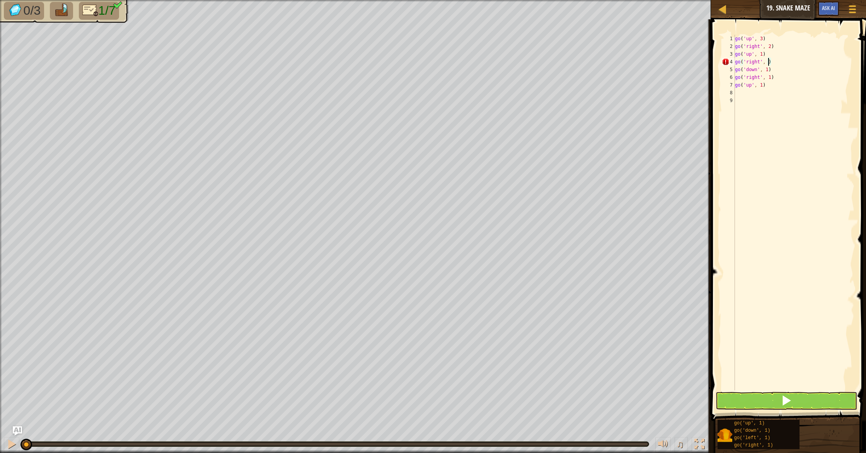
scroll to position [3, 3]
click at [769, 71] on div "go ( 'up' , 3 ) go ( 'right' , 2 ) go ( 'up' , 1 ) go ( 'right' , 2 ) go ( 'dow…" at bounding box center [793, 220] width 121 height 371
click at [772, 76] on div "go ( 'up' , 3 ) go ( 'right' , 2 ) go ( 'up' , 1 ) go ( 'right' , 2 ) go ( 'dow…" at bounding box center [793, 220] width 121 height 371
click at [762, 85] on div "go ( 'up' , 3 ) go ( 'right' , 2 ) go ( 'up' , 1 ) go ( 'right' , 2 ) go ( 'dow…" at bounding box center [793, 220] width 121 height 371
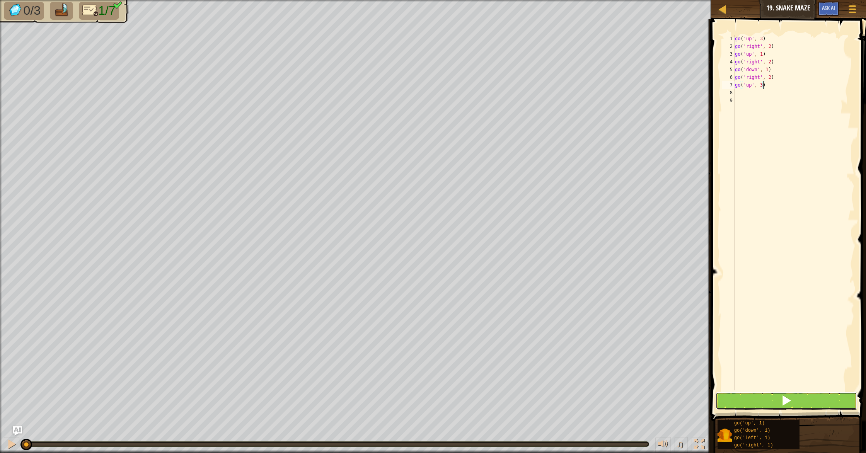
click at [776, 401] on button at bounding box center [785, 401] width 141 height 18
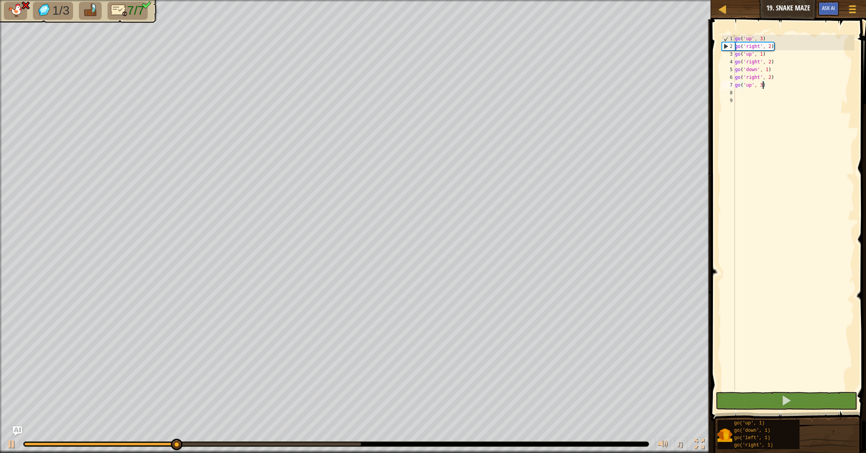
click at [769, 69] on div "go ( 'up' , 3 ) go ( 'right' , 2 ) go ( 'up' , 1 ) go ( 'right' , 2 ) go ( 'dow…" at bounding box center [793, 220] width 121 height 371
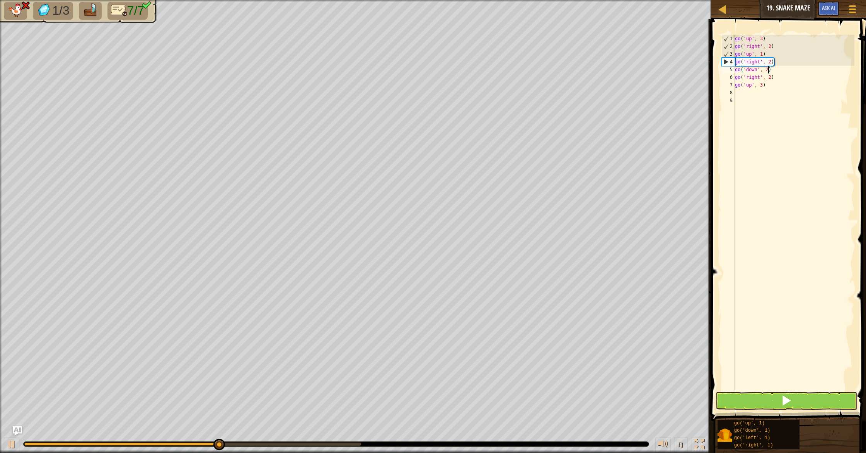
scroll to position [3, 3]
type textarea "go('down', 2)"
click at [814, 397] on button at bounding box center [785, 401] width 141 height 18
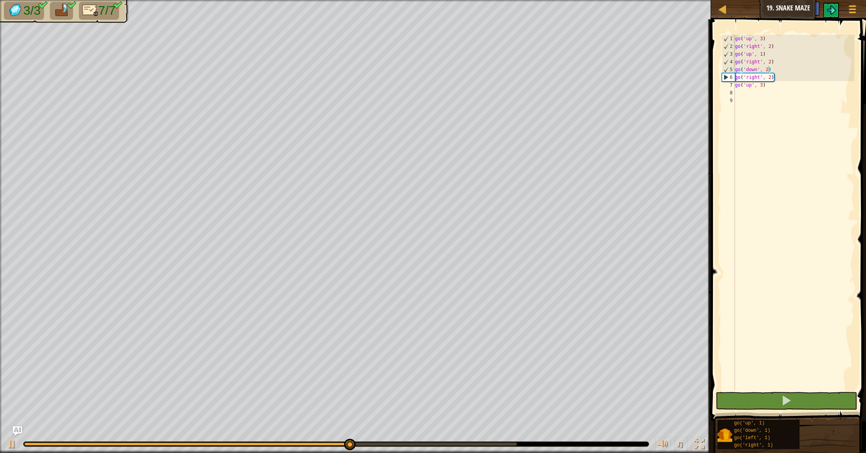
click at [512, 446] on div at bounding box center [336, 444] width 625 height 5
click at [506, 444] on div at bounding box center [270, 444] width 492 height 3
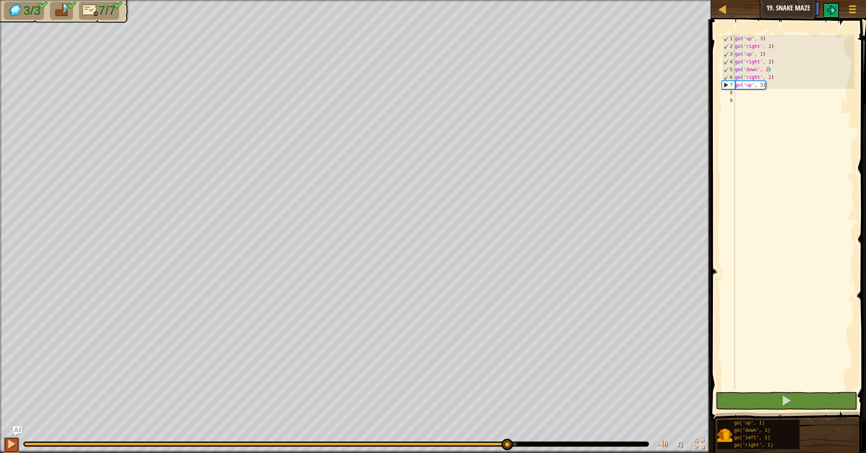
click at [17, 443] on button at bounding box center [11, 445] width 15 height 16
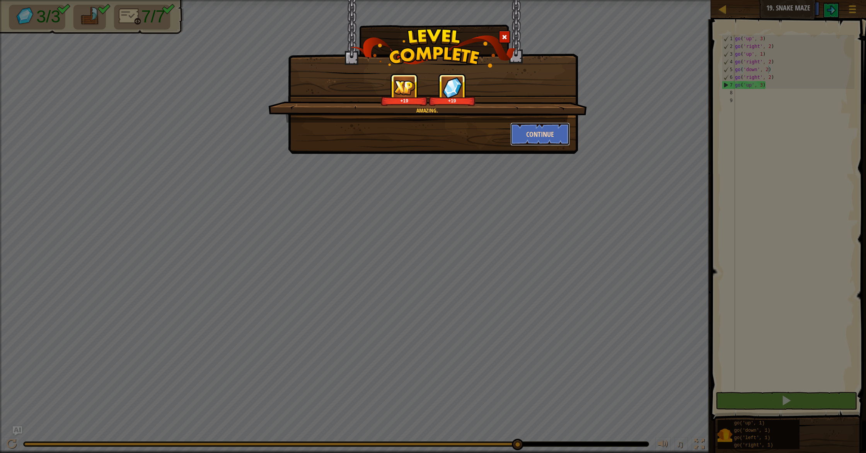
click at [529, 132] on button "Continue" at bounding box center [540, 134] width 60 height 23
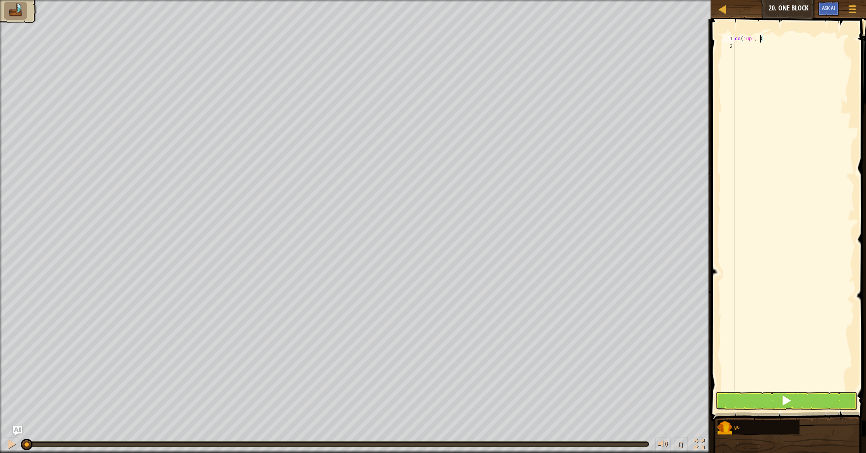
scroll to position [3, 2]
type textarea "go('up', 2)"
click at [761, 51] on div "go ( 'up' , 2 )" at bounding box center [793, 220] width 121 height 371
type textarea "g"
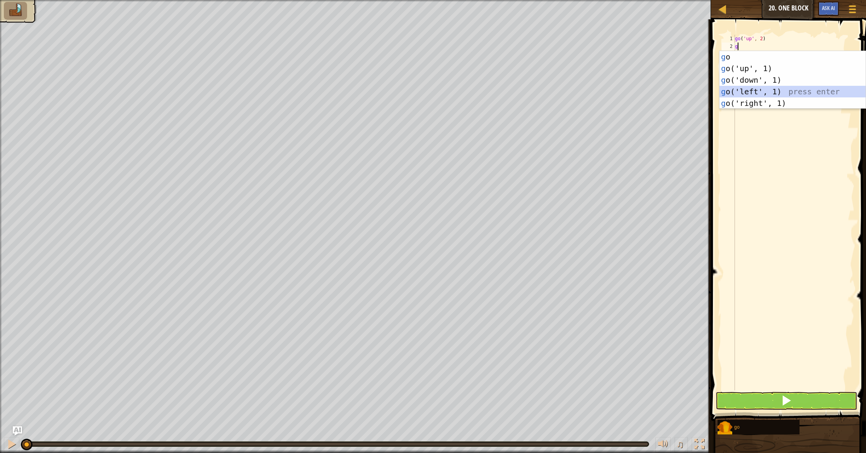
click at [769, 94] on div "g o press enter g o('up', 1) press enter g o('down', 1) press enter g o('left',…" at bounding box center [792, 91] width 146 height 81
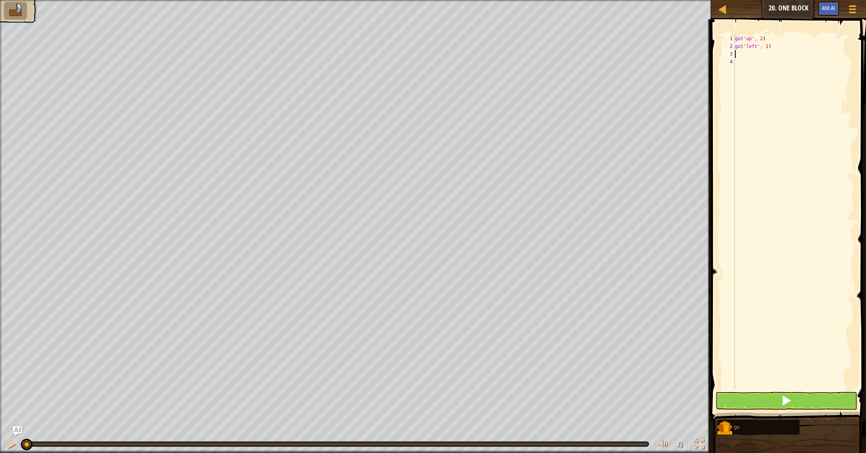
click at [769, 48] on div "go ( 'up' , 2 ) go ( 'left' , 1 )" at bounding box center [793, 220] width 121 height 371
type textarea "go('left', 3)"
click at [773, 54] on div "go ( 'up' , 2 ) go ( 'left' , 3 )" at bounding box center [793, 220] width 121 height 371
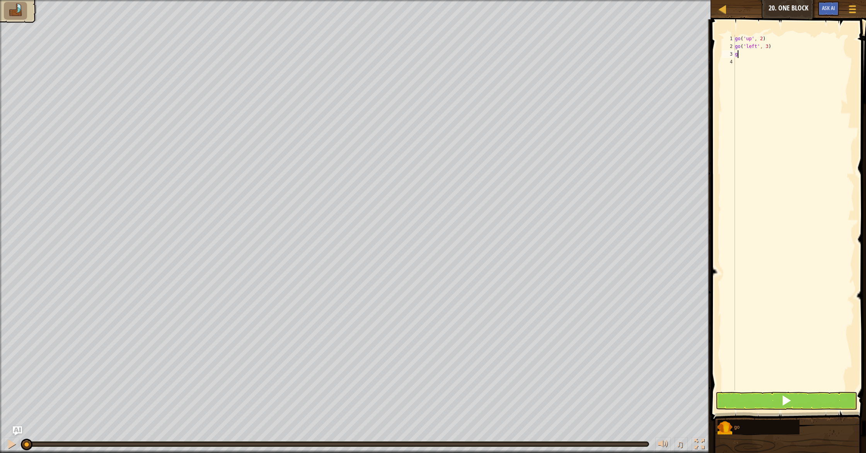
type textarea "go"
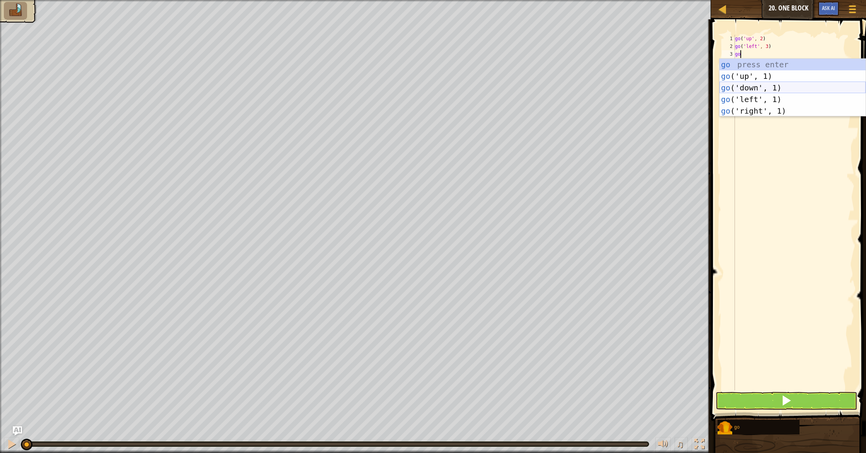
click at [765, 92] on div "go press enter go ('up', 1) press enter go ('down', 1) press enter go ('left', …" at bounding box center [792, 99] width 146 height 81
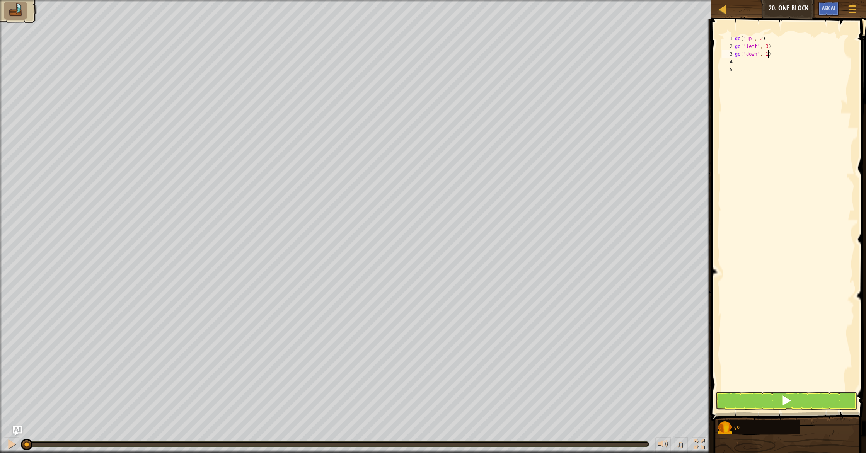
click at [768, 56] on div "go ( 'up' , 2 ) go ( 'left' , 3 ) go ( 'down' , 1 )" at bounding box center [793, 220] width 121 height 371
type textarea "go('down', 2)"
click at [779, 66] on div "go ( 'up' , 2 ) go ( 'left' , 3 ) go ( 'down' , 2 )" at bounding box center [793, 220] width 121 height 371
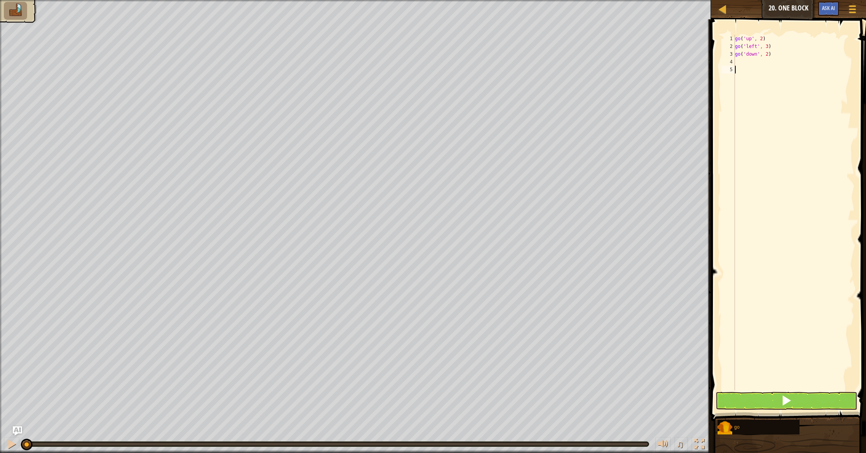
click at [778, 63] on div "go ( 'up' , 2 ) go ( 'left' , 3 ) go ( 'down' , 2 )" at bounding box center [793, 220] width 121 height 371
type textarea "g"
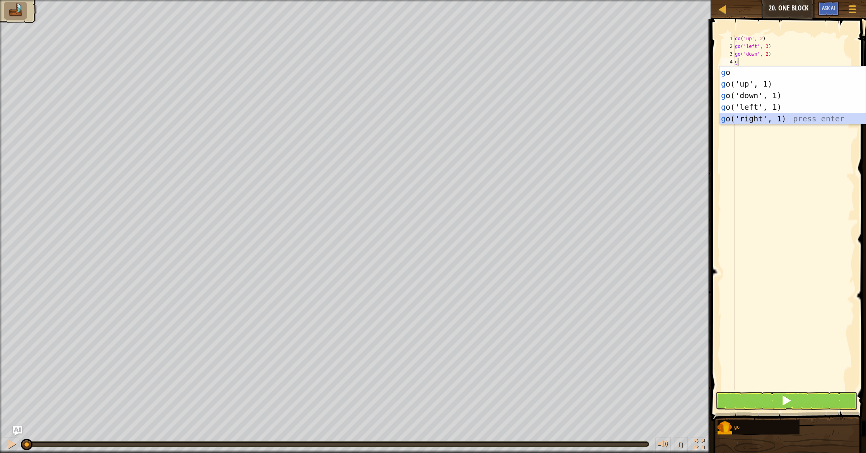
click at [765, 117] on div "g o press enter g o('up', 1) press enter g o('down', 1) press enter g o('left',…" at bounding box center [792, 106] width 146 height 81
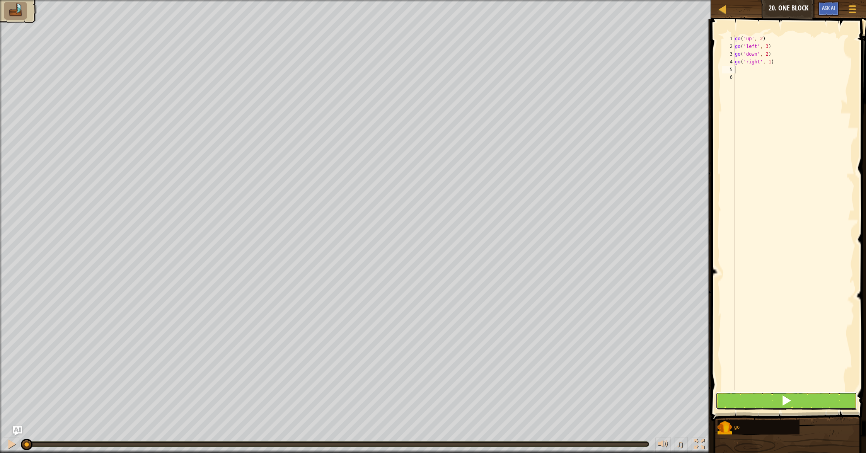
click at [759, 392] on button at bounding box center [785, 401] width 141 height 18
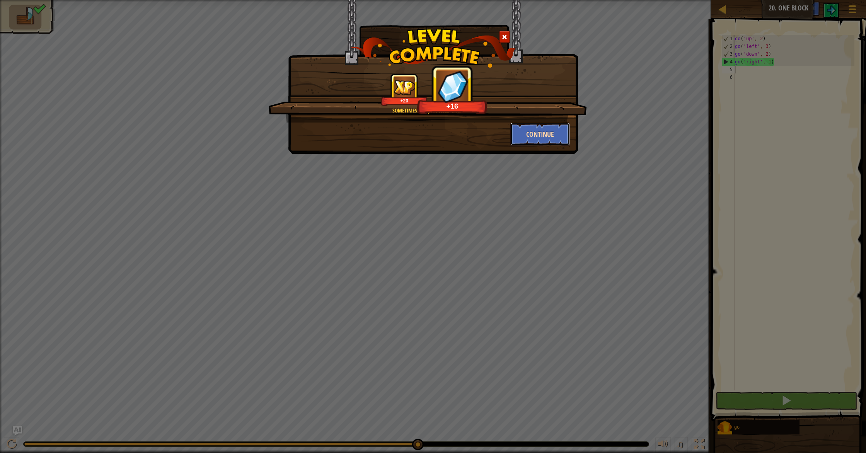
click at [538, 131] on button "Continue" at bounding box center [540, 134] width 60 height 23
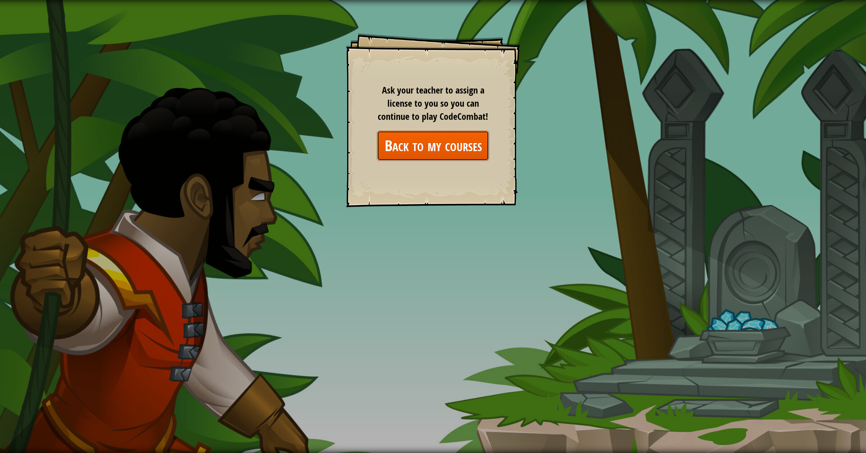
click at [441, 145] on link "Back to my courses" at bounding box center [433, 146] width 112 height 30
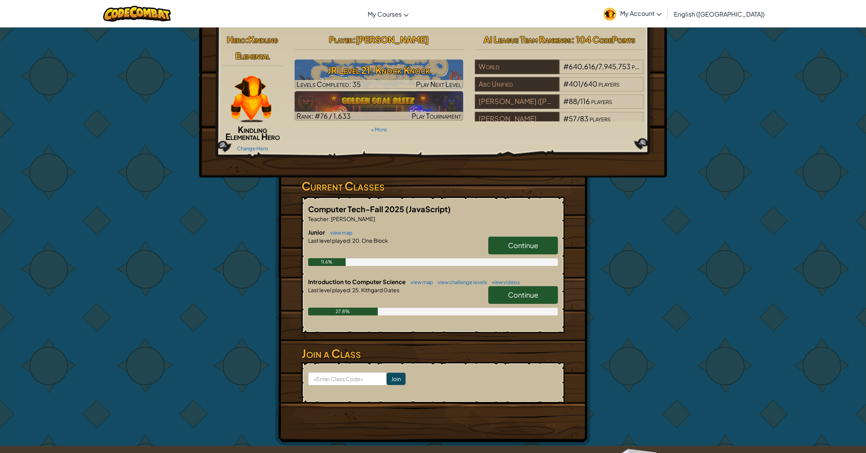
click at [507, 243] on link "Continue" at bounding box center [523, 246] width 70 height 18
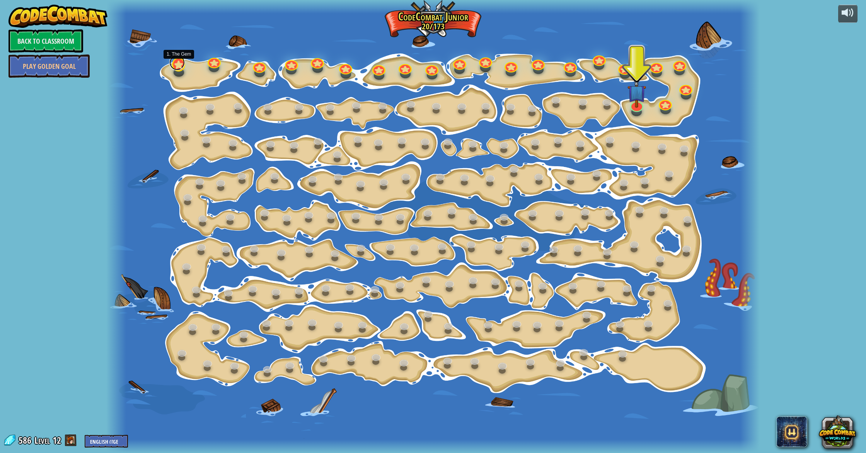
click at [177, 65] on link at bounding box center [176, 62] width 15 height 15
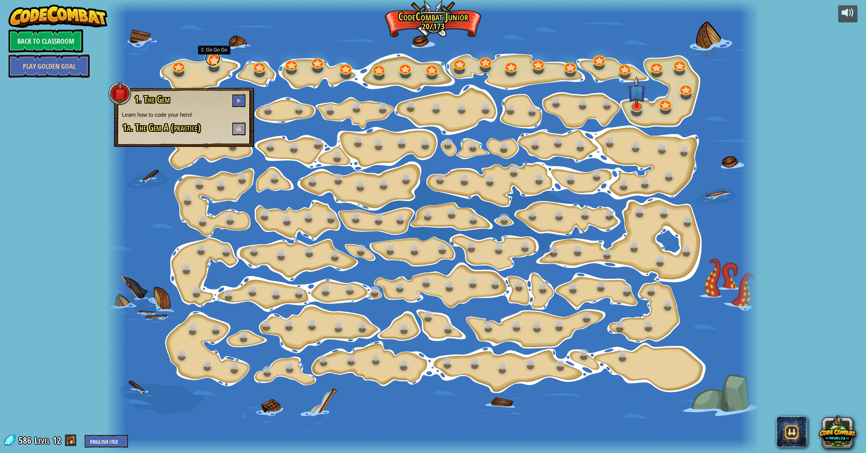
click at [212, 62] on link at bounding box center [212, 58] width 15 height 15
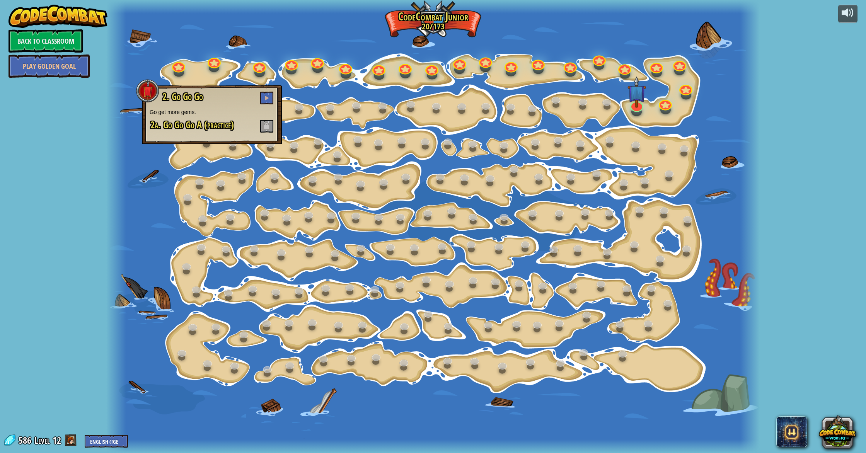
click at [268, 128] on span at bounding box center [266, 126] width 13 height 13
click at [353, 155] on div at bounding box center [432, 226] width 653 height 453
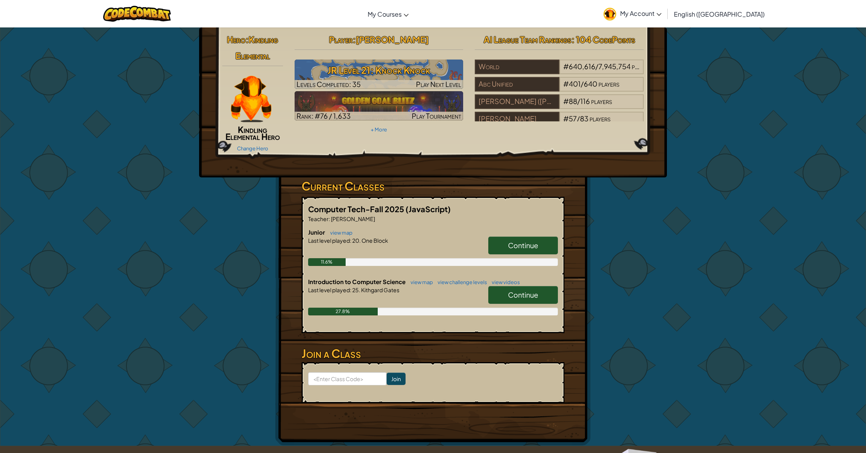
click at [270, 127] on h2 "Kindling Elemental Hero" at bounding box center [252, 133] width 61 height 14
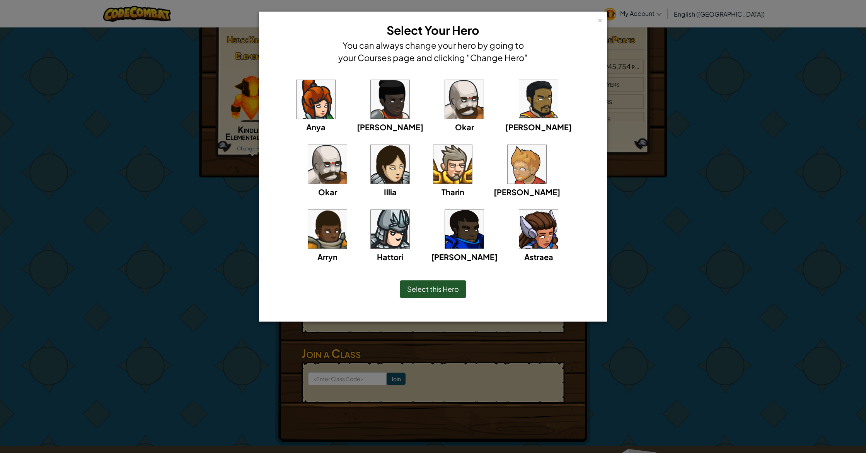
click at [385, 297] on div "Select this Hero" at bounding box center [433, 288] width 316 height 33
click at [420, 292] on span "Select this Hero" at bounding box center [433, 288] width 52 height 9
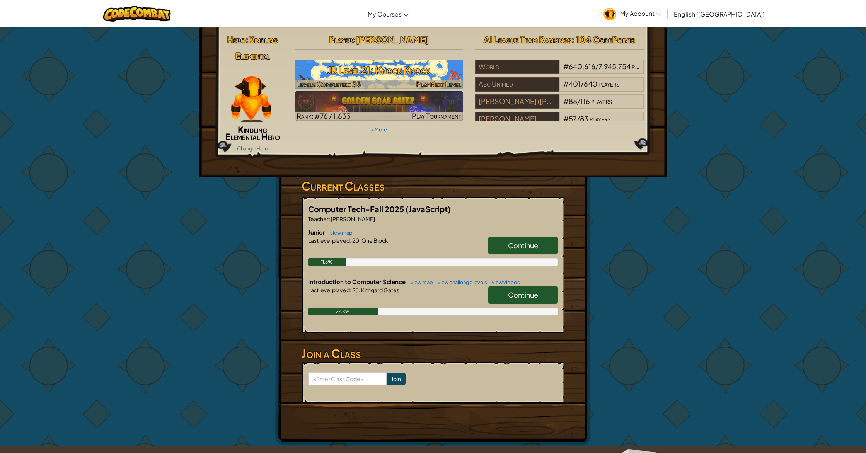
click at [383, 67] on h3 "JR Level 21: Knock Knock" at bounding box center [378, 69] width 169 height 17
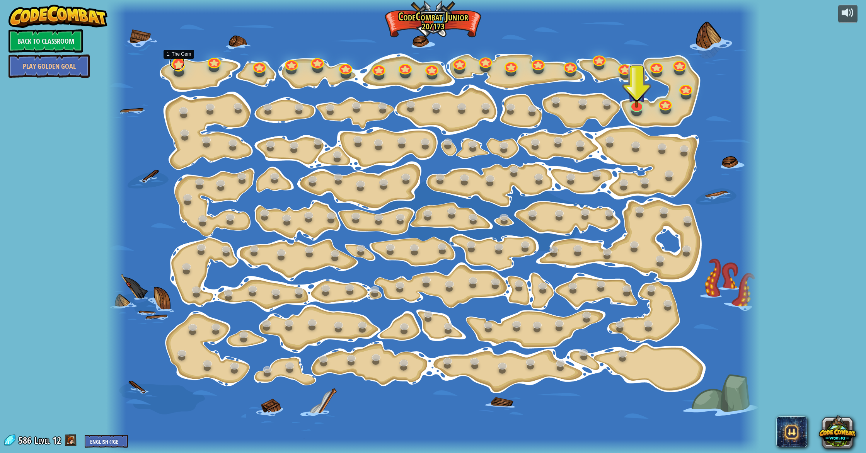
click at [178, 63] on link at bounding box center [176, 62] width 15 height 15
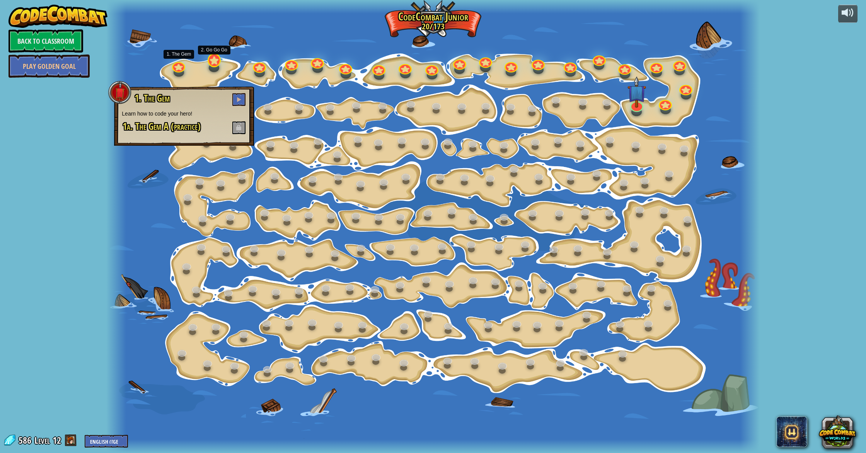
click at [214, 67] on div "15. Step Change Change step arguments. 15a. Step Change A (practice) 11. Go Sma…" at bounding box center [432, 226] width 653 height 453
click at [215, 61] on link at bounding box center [212, 58] width 15 height 15
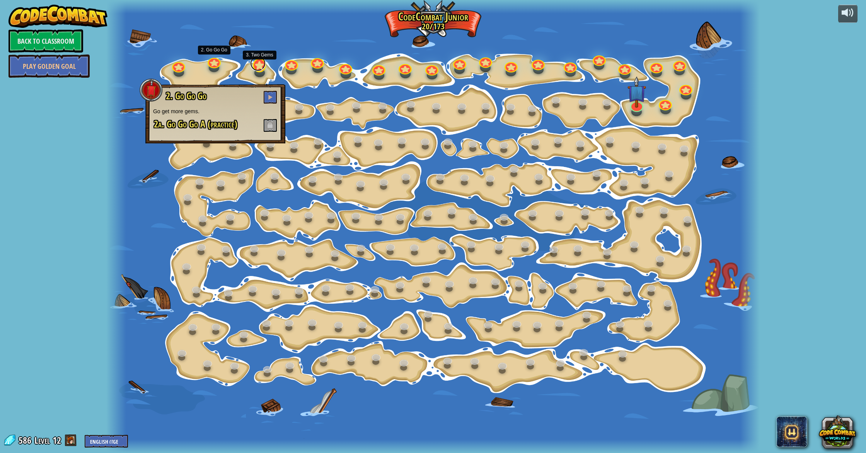
click at [258, 66] on link at bounding box center [257, 63] width 15 height 15
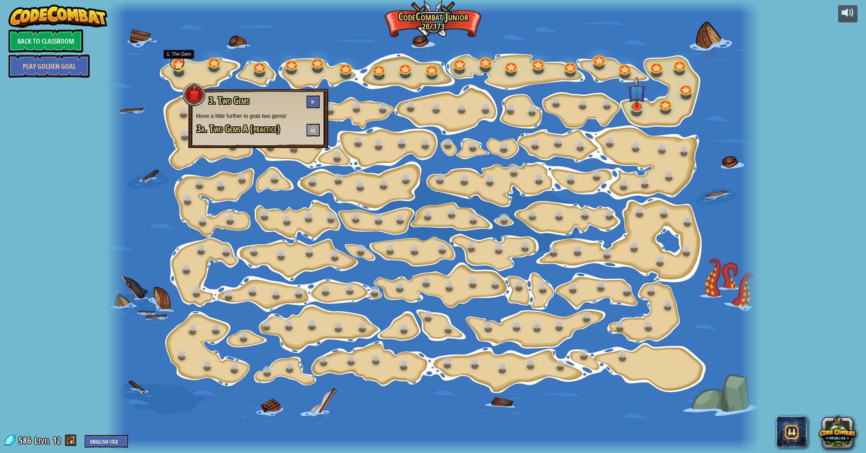
click at [177, 67] on link at bounding box center [176, 62] width 15 height 15
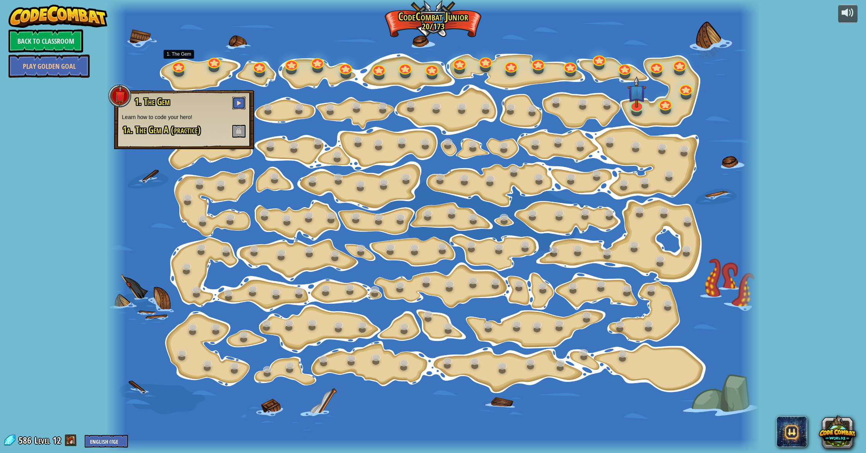
click at [241, 107] on button at bounding box center [238, 103] width 13 height 13
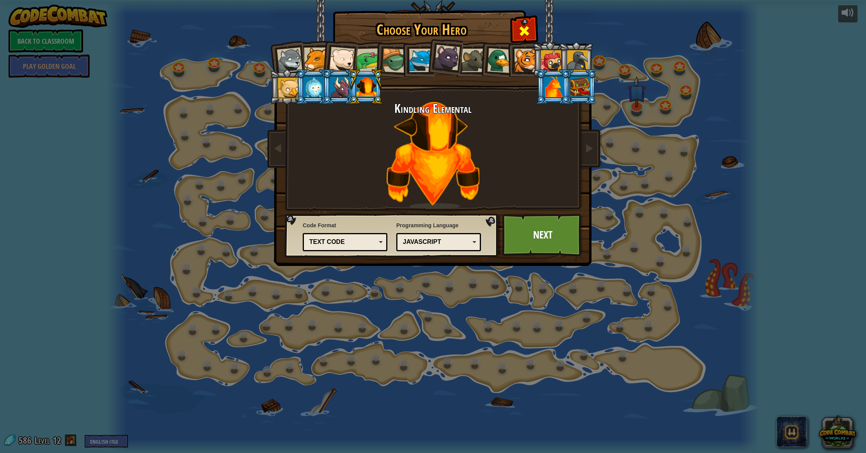
click at [518, 31] on span at bounding box center [524, 31] width 12 height 12
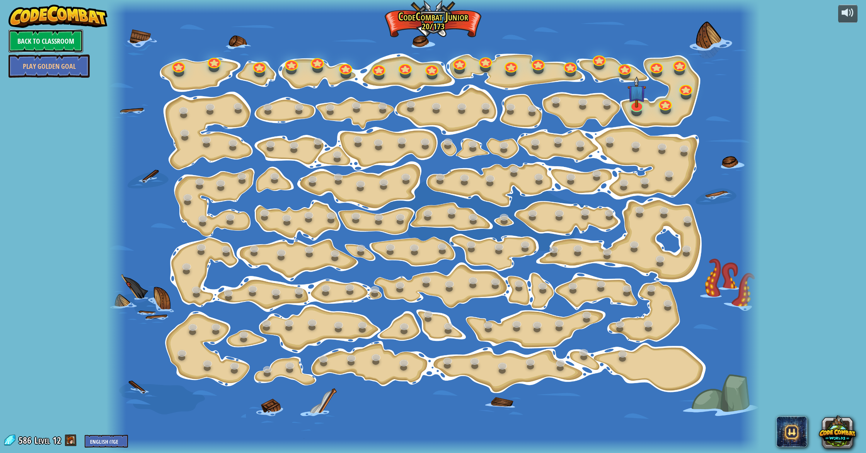
click at [71, 43] on link "Back to Classroom" at bounding box center [46, 40] width 75 height 23
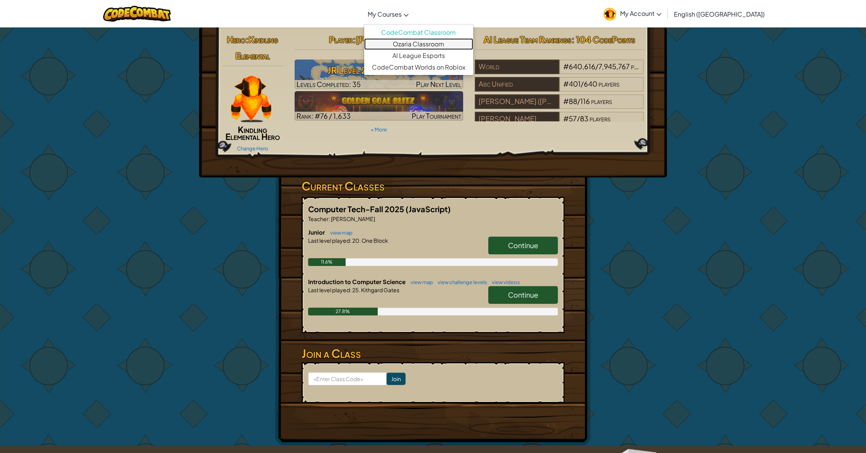
click at [434, 44] on link "Ozaria Classroom" at bounding box center [418, 44] width 109 height 12
